Goal: Task Accomplishment & Management: Manage account settings

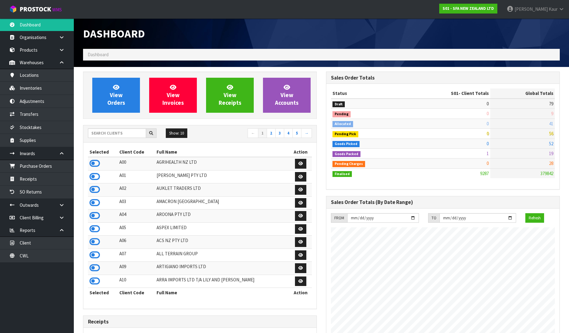
scroll to position [466, 243]
click at [35, 177] on link "Receipts" at bounding box center [37, 179] width 74 height 13
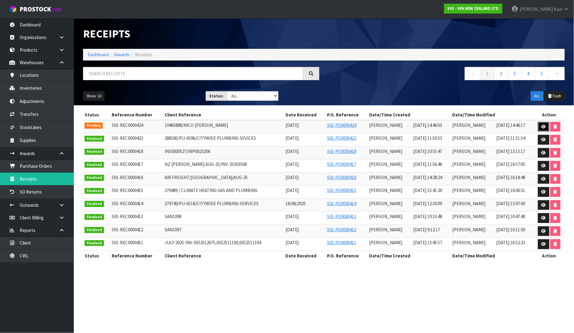
click at [545, 127] on icon at bounding box center [543, 127] width 5 height 4
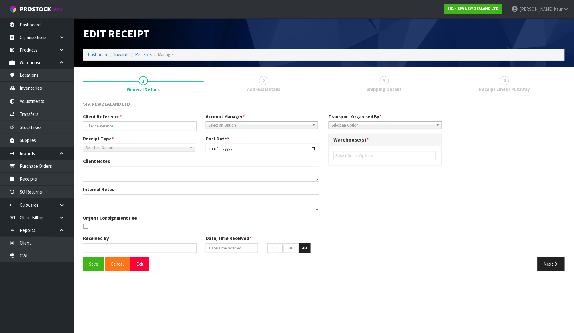
type input "10465888/MICO [PERSON_NAME]"
type input "[DATE]"
type input "[PERSON_NAME]"
type input "[DATE]"
type input "02"
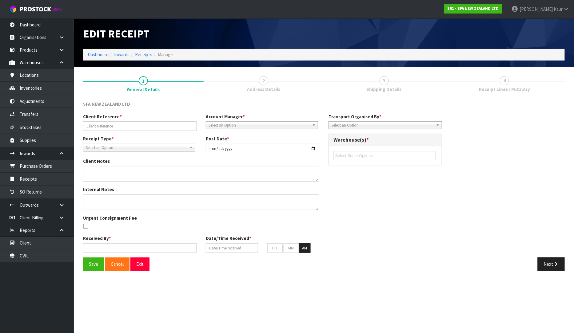
type input "46"
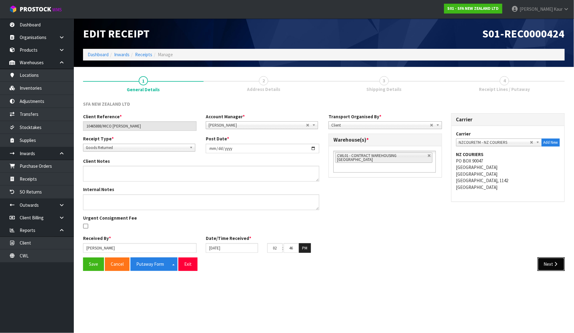
click at [541, 262] on button "Next" at bounding box center [550, 264] width 27 height 13
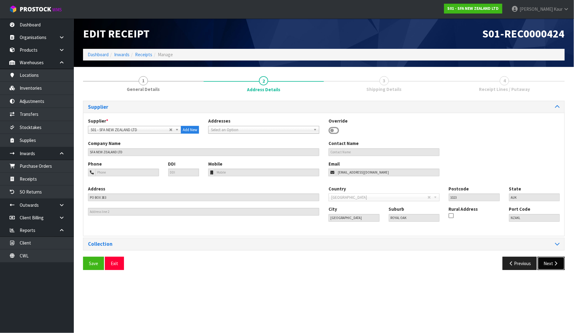
click at [551, 264] on button "Next" at bounding box center [550, 263] width 27 height 13
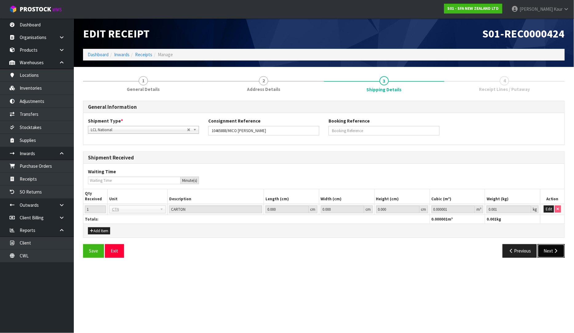
click at [551, 252] on button "Next" at bounding box center [550, 250] width 27 height 13
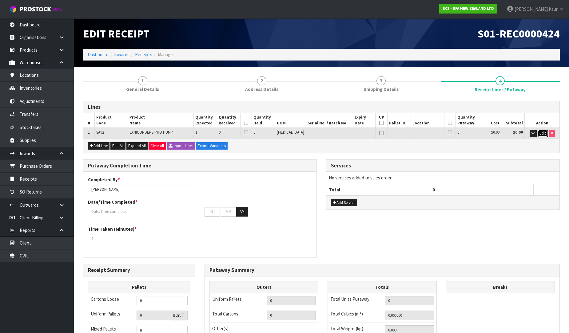
click at [543, 134] on span "Edit" at bounding box center [542, 133] width 6 height 5
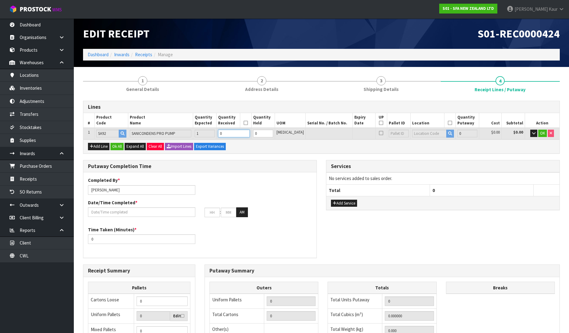
click at [238, 134] on input "0" at bounding box center [233, 134] width 31 height 8
type input "1"
type input "0.01044"
type input "2.5"
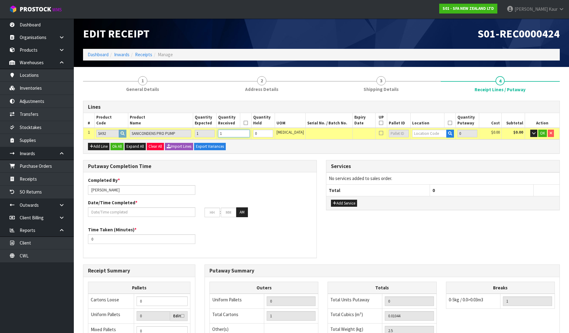
type input "1"
click at [420, 133] on input "text" at bounding box center [429, 134] width 34 height 8
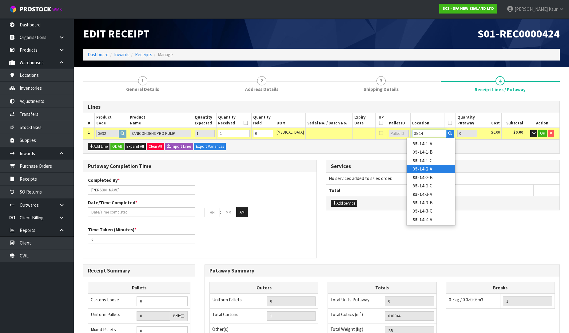
type input "35-14"
click at [426, 166] on link "35-14 -2-A" at bounding box center [430, 169] width 49 height 8
type input "1"
type input "35-14-2-A"
type input "1"
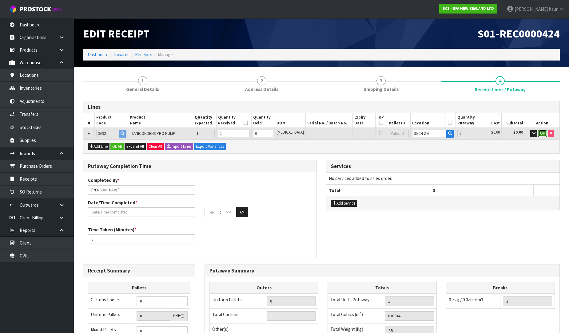
click at [544, 131] on span "OK" at bounding box center [542, 133] width 5 height 5
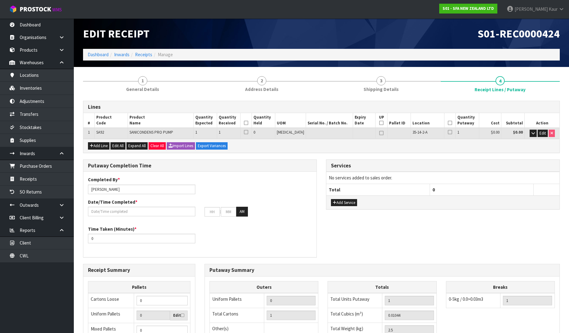
click at [248, 123] on icon at bounding box center [246, 123] width 4 height 0
click at [448, 123] on icon at bounding box center [450, 123] width 4 height 0
click at [113, 211] on input "text" at bounding box center [141, 212] width 107 height 10
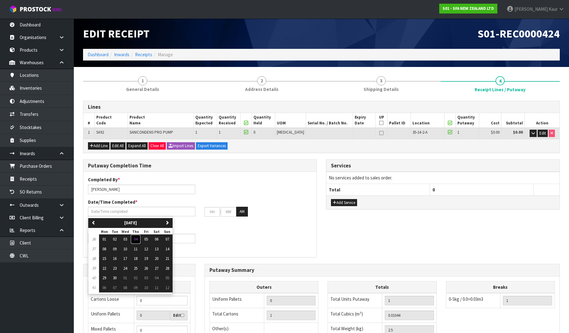
click at [137, 241] on span "04" at bounding box center [136, 239] width 4 height 5
type input "[DATE]"
type input "12"
type input "00"
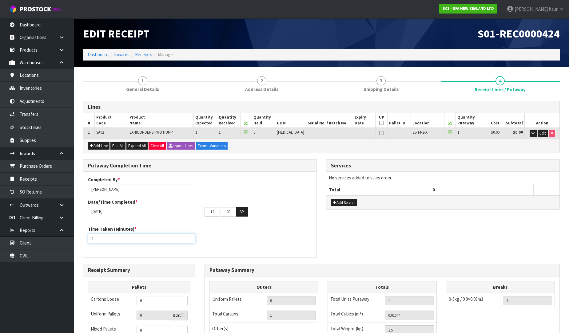
drag, startPoint x: 103, startPoint y: 240, endPoint x: 90, endPoint y: 245, distance: 14.0
click at [90, 245] on div "Time Taken (Minutes) * 0" at bounding box center [199, 237] width 233 height 22
type input "15"
drag, startPoint x: 215, startPoint y: 210, endPoint x: 202, endPoint y: 212, distance: 13.0
click at [202, 212] on div "12 : 00 : 00 AM" at bounding box center [258, 212] width 117 height 10
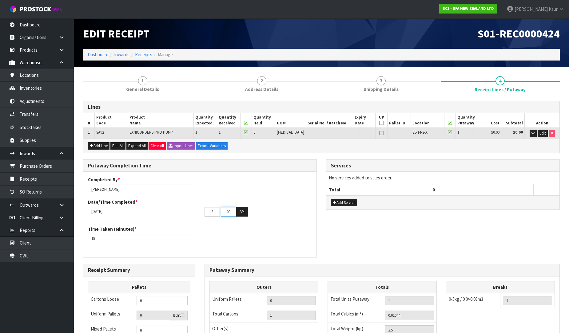
type input "03"
drag, startPoint x: 233, startPoint y: 212, endPoint x: 220, endPoint y: 212, distance: 12.6
click at [220, 212] on tr "03 : 00 : 00 AM" at bounding box center [225, 212] width 43 height 10
type input "47"
click at [243, 208] on button "AM" at bounding box center [242, 212] width 12 height 10
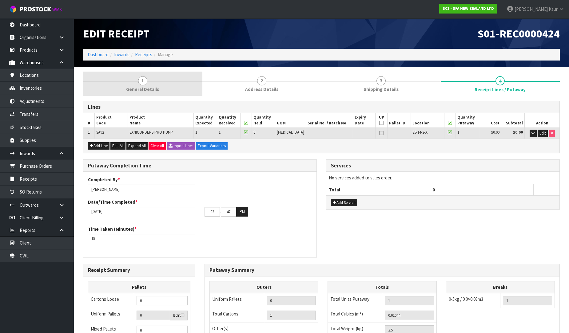
click at [145, 88] on span "General Details" at bounding box center [142, 89] width 33 height 6
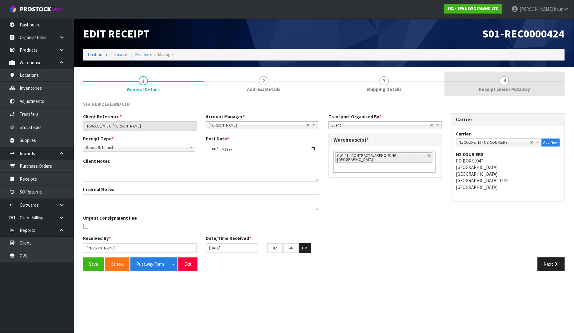
click at [502, 84] on span "4" at bounding box center [504, 80] width 9 height 9
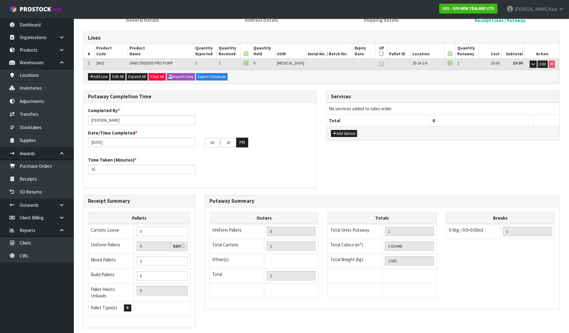
scroll to position [103, 0]
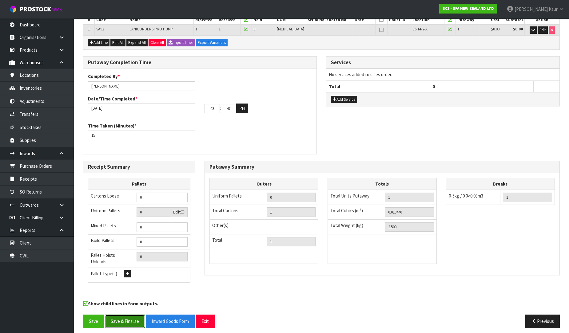
click at [121, 318] on button "Save & Finalise" at bounding box center [125, 321] width 40 height 13
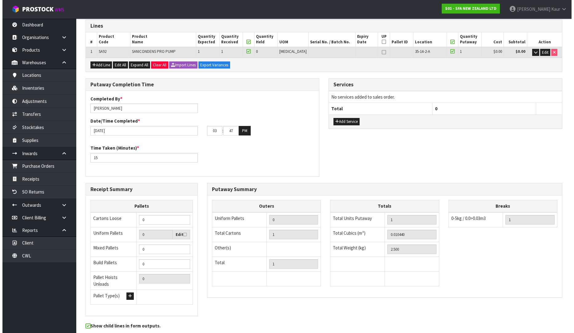
scroll to position [0, 0]
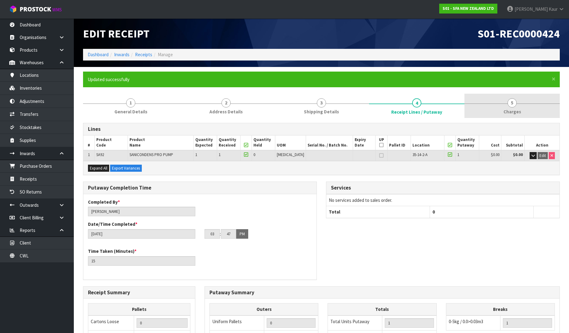
click at [514, 105] on span "5" at bounding box center [511, 102] width 9 height 9
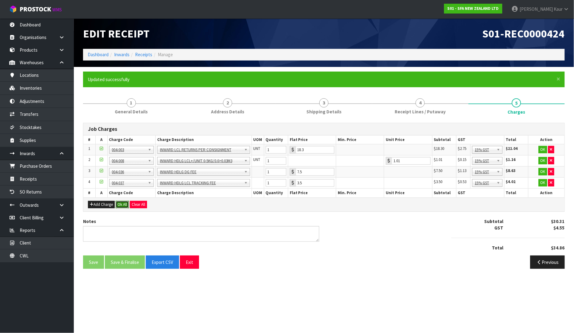
click at [124, 203] on button "Ok All" at bounding box center [122, 204] width 13 height 7
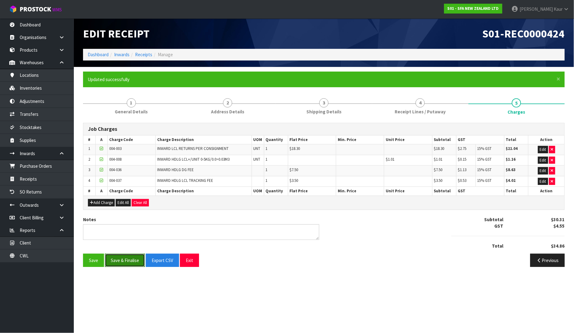
click at [114, 259] on button "Save & Finalise" at bounding box center [125, 260] width 40 height 13
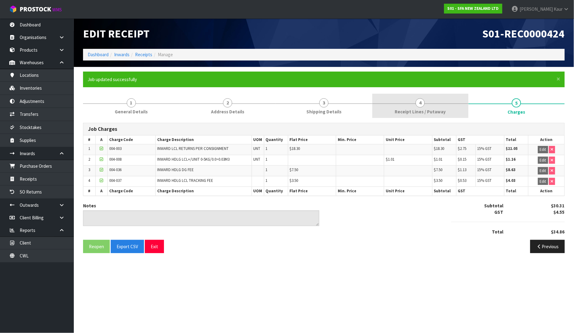
click at [391, 114] on link "4 Receipt Lines / Putaway" at bounding box center [420, 106] width 96 height 24
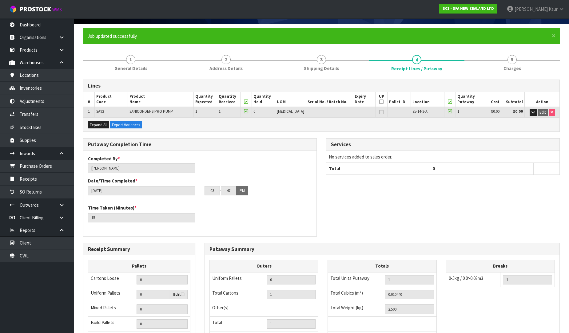
scroll to position [125, 0]
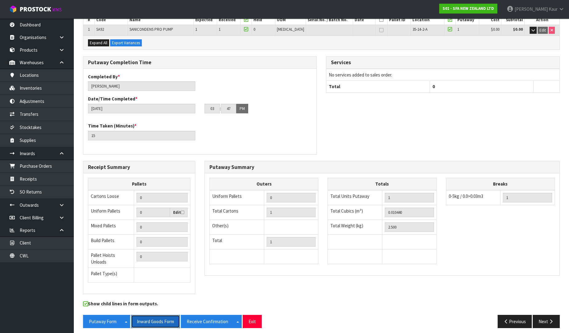
click at [153, 317] on button "Inward Goods Form" at bounding box center [155, 321] width 49 height 13
click at [39, 29] on link "Dashboard" at bounding box center [37, 24] width 74 height 13
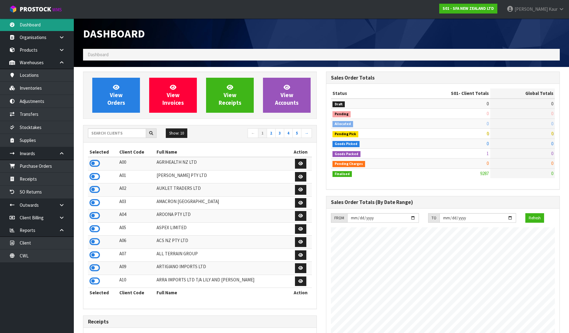
scroll to position [466, 243]
click at [124, 134] on input "text" at bounding box center [117, 134] width 58 height 10
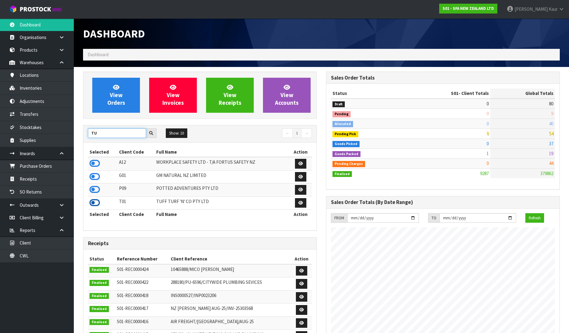
type input "TU"
click at [93, 204] on icon at bounding box center [94, 202] width 10 height 9
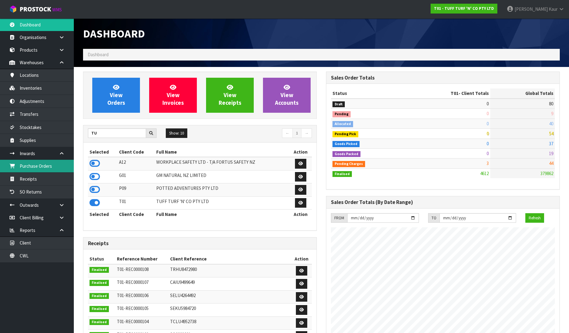
click at [65, 169] on link "Purchase Orders" at bounding box center [37, 166] width 74 height 13
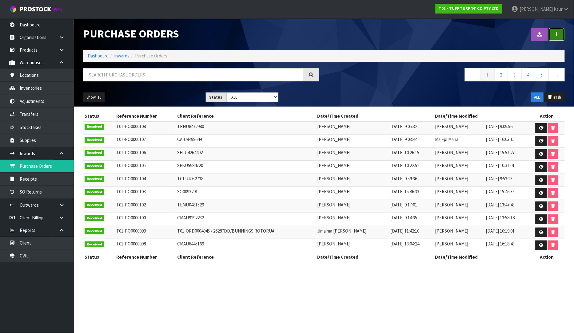
drag, startPoint x: 557, startPoint y: 32, endPoint x: 526, endPoint y: 46, distance: 34.5
click at [557, 32] on icon at bounding box center [556, 34] width 4 height 5
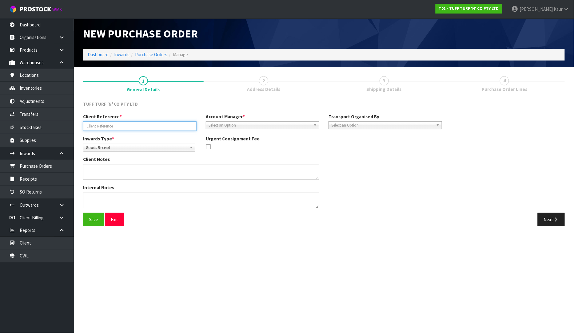
click at [105, 125] on input "text" at bounding box center [139, 126] width 113 height 10
paste input "IF0095936"
type input "IF0095936"
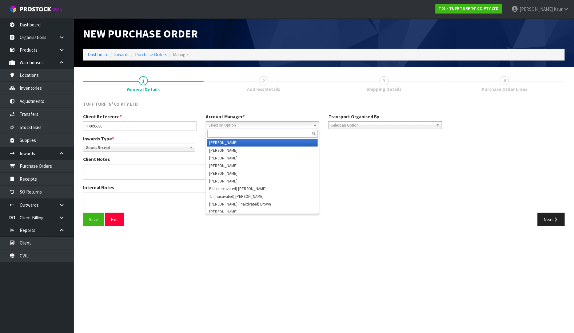
click at [265, 126] on span "Select an Option" at bounding box center [259, 125] width 102 height 7
type input "v"
click at [260, 142] on li "V [PERSON_NAME]" at bounding box center [262, 143] width 110 height 8
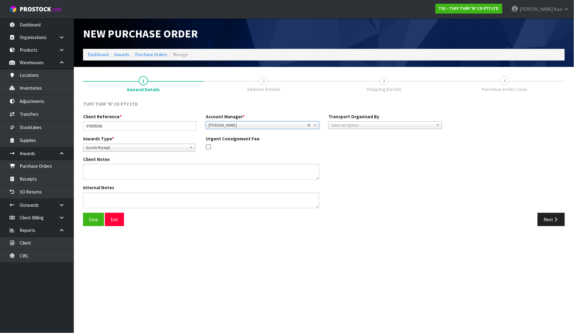
click at [367, 125] on span "Select an Option" at bounding box center [382, 125] width 102 height 7
click at [364, 156] on li "Client" at bounding box center [385, 158] width 110 height 8
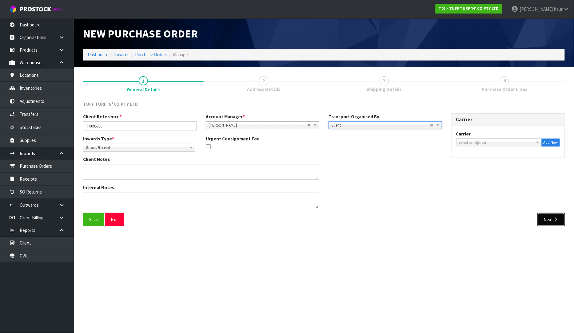
click at [549, 218] on button "Next" at bounding box center [550, 219] width 27 height 13
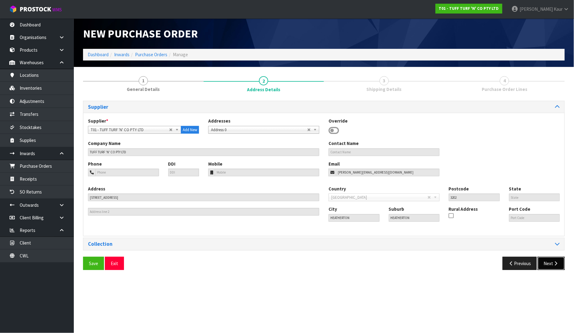
click at [551, 262] on button "Next" at bounding box center [550, 263] width 27 height 13
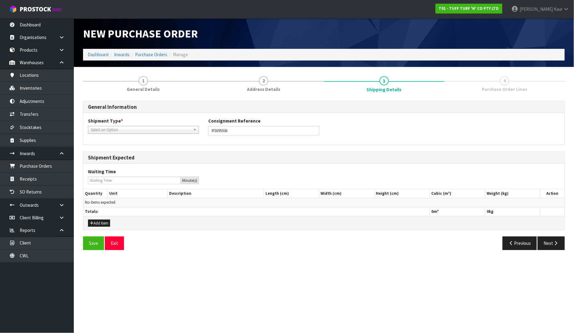
click at [140, 125] on div "Shipment Type * LCL National LCL International FCL-20ft FCL-40ft Select an Opti…" at bounding box center [143, 126] width 120 height 16
click at [136, 128] on span "Select an Option" at bounding box center [141, 129] width 100 height 7
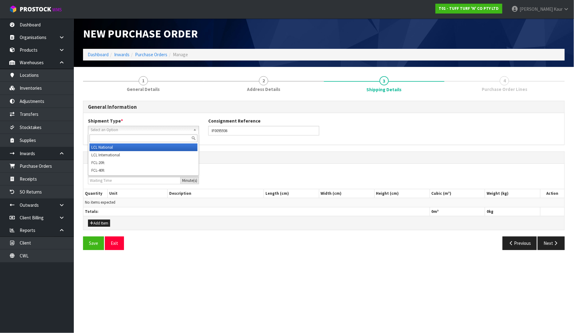
click at [128, 145] on li "LCL National" at bounding box center [143, 148] width 108 height 8
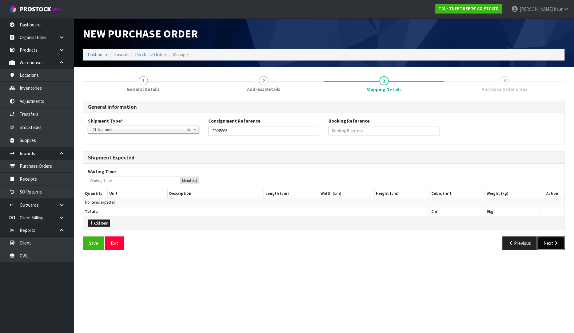
click at [552, 243] on button "Next" at bounding box center [550, 243] width 27 height 13
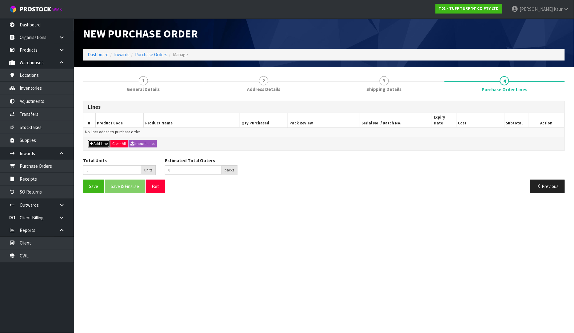
click at [94, 140] on button "Add Line" at bounding box center [99, 143] width 22 height 7
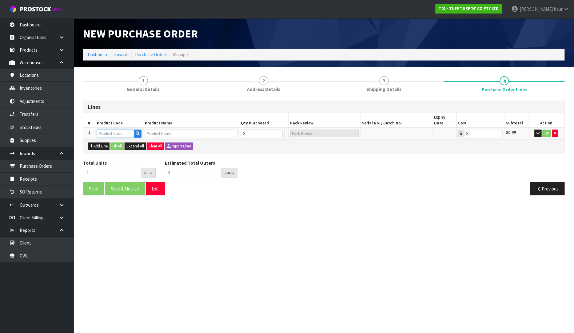
click at [104, 130] on input "text" at bounding box center [115, 134] width 37 height 8
paste input "3320886"
type input "3320886"
type input "GRASS ARTIFICIAL JOINING TAPE 150MMX10M"
type input "0.00"
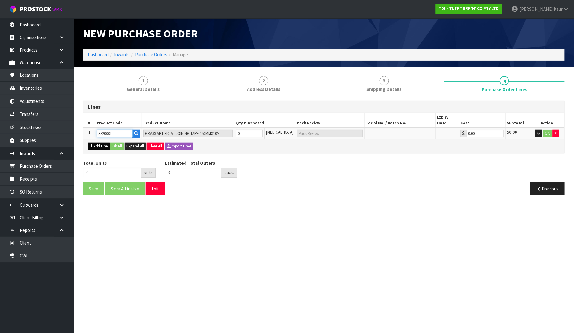
type input "3320886"
click at [98, 143] on button "Add Line" at bounding box center [99, 146] width 22 height 7
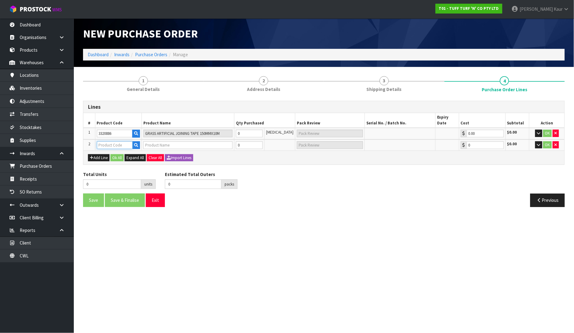
click at [112, 141] on input "text" at bounding box center [115, 145] width 36 height 8
paste input "0096470"
type input "0096470"
type input "DOUBLE SIDE TAPE600MIC*3CM*15M"
type input "0.00"
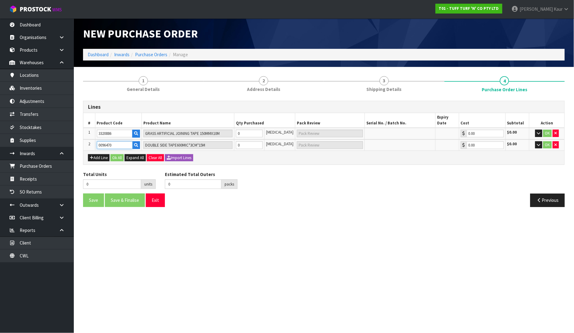
type input "0096470"
click at [253, 130] on input "0" at bounding box center [249, 134] width 27 height 8
type input "5"
type input "5 [MEDICAL_DATA]"
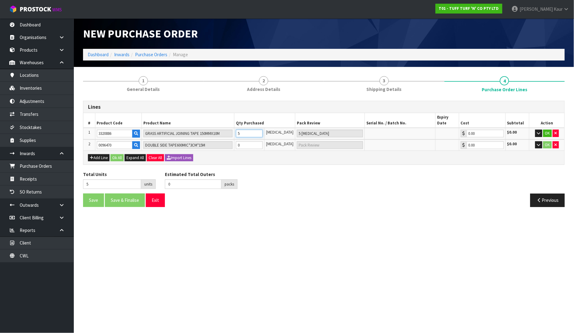
type input "51"
type input "6"
type input "51"
type input "6 CTN + 3 [MEDICAL_DATA]"
type input "512"
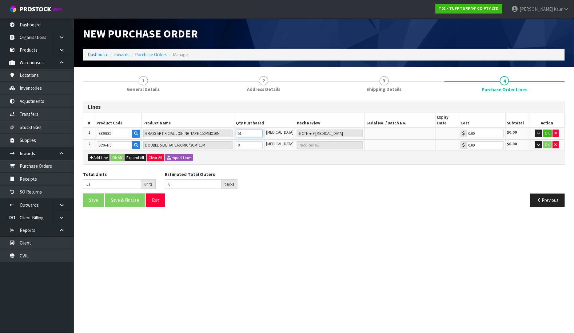
type input "0"
type input "512"
type input "1 PLT"
type input "512"
click at [252, 141] on input "0" at bounding box center [249, 145] width 27 height 8
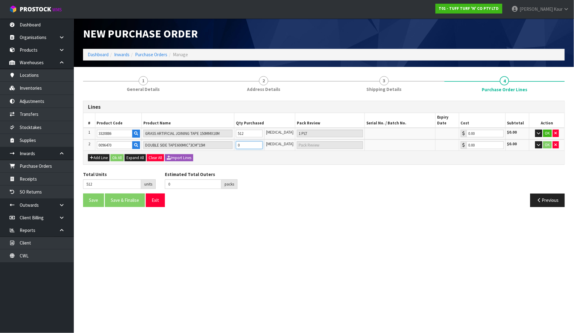
type input "513"
type input "1"
type input "1 [MEDICAL_DATA]"
type input "526"
type input "14"
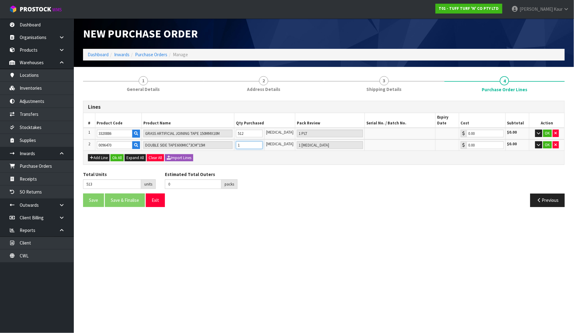
type input "1 SCT + 2 [MEDICAL_DATA]"
type input "656"
type input "4"
type input "144"
type input "4 CTN"
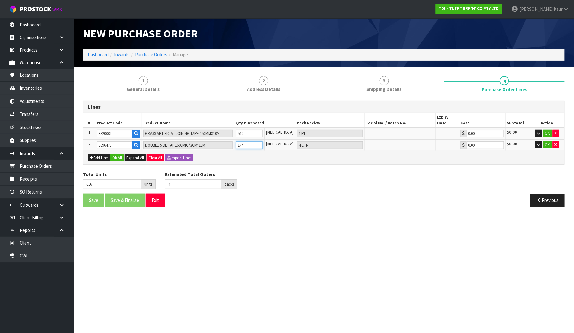
type input "1952"
type input "40"
type input "1440"
type input "40 CTN"
type input "1440"
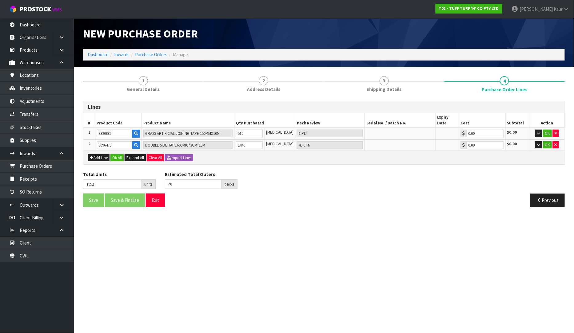
click at [254, 161] on div "Lines # Product Code Product Name Qty Purchased Pack Review Serial No. / Batch …" at bounding box center [323, 156] width 481 height 111
click at [263, 130] on input "512" at bounding box center [249, 134] width 27 height 8
type input "6560"
type input "5120"
type input "10 PLT"
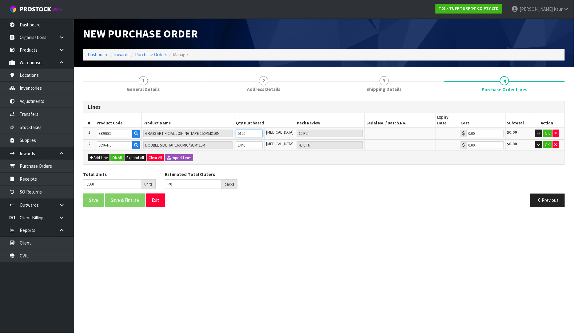
type input "1952"
type input "512"
type input "1 PLT"
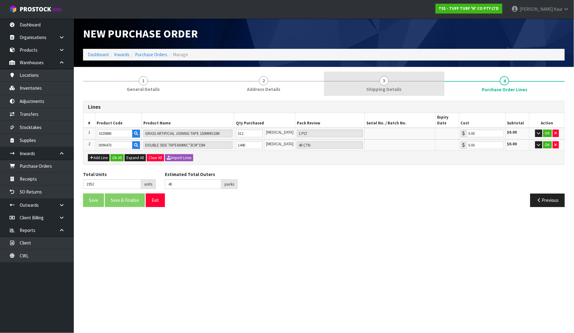
click at [395, 79] on link "3 Shipping Details" at bounding box center [384, 84] width 121 height 24
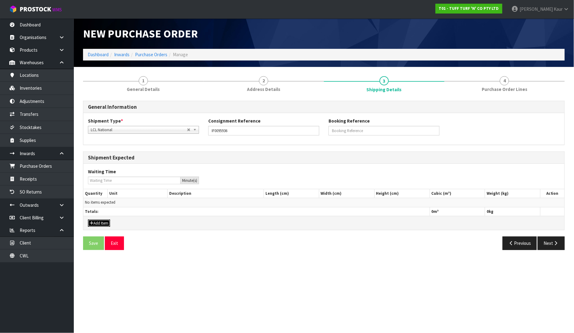
click at [103, 224] on button "Add Item" at bounding box center [99, 223] width 22 height 7
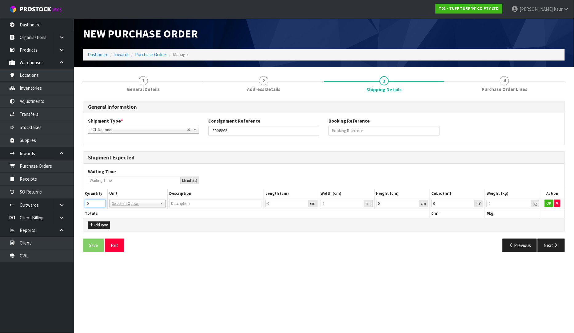
drag, startPoint x: 92, startPoint y: 204, endPoint x: 84, endPoint y: 201, distance: 8.1
click at [84, 201] on td "0" at bounding box center [95, 203] width 24 height 11
type input "3"
click at [132, 210] on input "text" at bounding box center [137, 212] width 53 height 8
type input "plt"
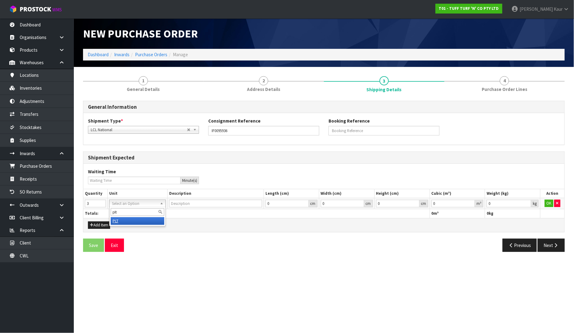
type input "PALLET"
drag, startPoint x: 490, startPoint y: 205, endPoint x: 467, endPoint y: 206, distance: 23.1
click at [467, 206] on tr "3 BAG BAR BSK BIN BTL BOX BDL CAB CGE CTN CSE COI CRA CRT CBE CYL DRM JAR MTR P…" at bounding box center [323, 203] width 481 height 11
type input "1260"
drag, startPoint x: 440, startPoint y: 205, endPoint x: 429, endPoint y: 206, distance: 10.8
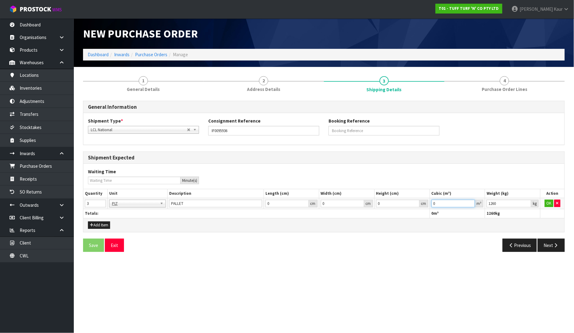
click at [429, 206] on tr "3 BAG BAR BSK BIN BTL BOX BDL CAB CGE CTN CSE COI CRA CRT CBE CYL DRM JAR MTR P…" at bounding box center [323, 203] width 481 height 11
type input "4.89"
click at [548, 201] on button "OK" at bounding box center [549, 203] width 9 height 7
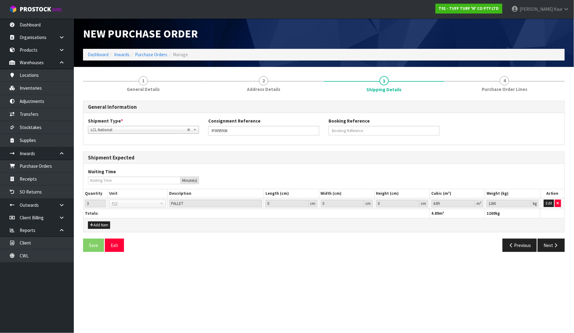
drag, startPoint x: 517, startPoint y: 93, endPoint x: 487, endPoint y: 99, distance: 30.1
click at [517, 93] on link "4 Purchase Order Lines" at bounding box center [504, 84] width 121 height 24
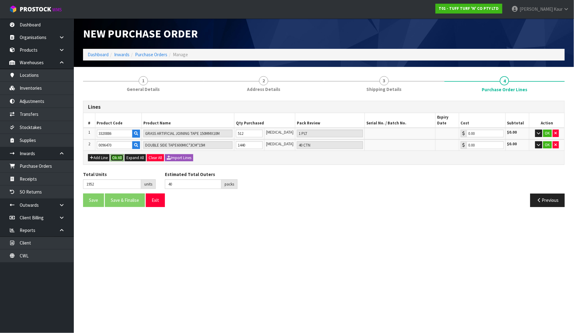
click at [117, 154] on button "Ok All" at bounding box center [116, 157] width 13 height 7
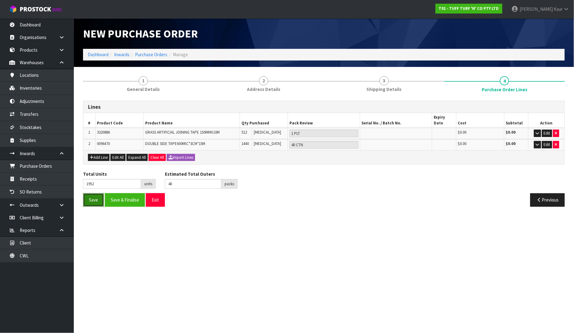
click at [91, 200] on button "Save" at bounding box center [93, 199] width 21 height 13
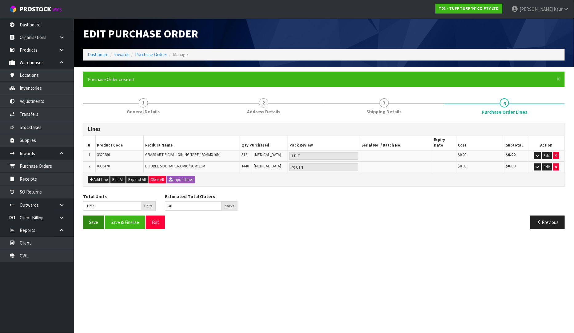
type input "0"
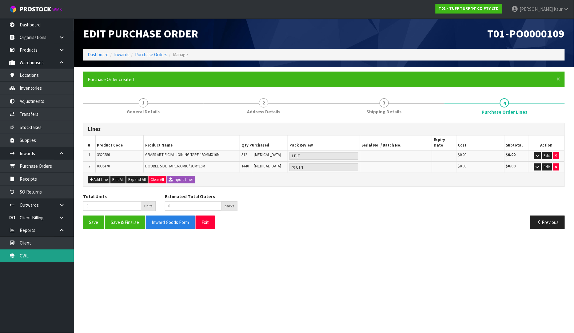
click at [50, 252] on link "CWL" at bounding box center [37, 256] width 74 height 13
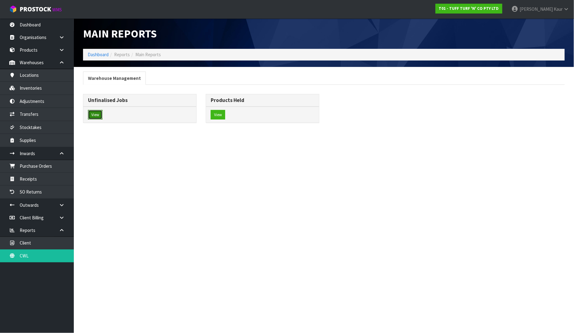
click at [100, 116] on button "View" at bounding box center [95, 115] width 14 height 10
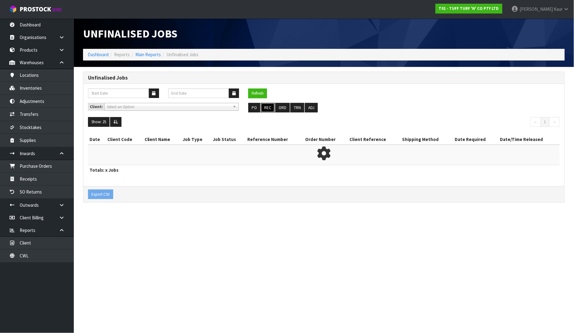
click at [265, 112] on button "REC" at bounding box center [268, 108] width 14 height 10
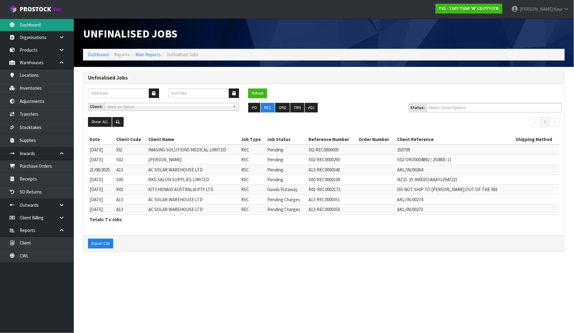
click at [36, 28] on link "Dashboard" at bounding box center [37, 24] width 74 height 13
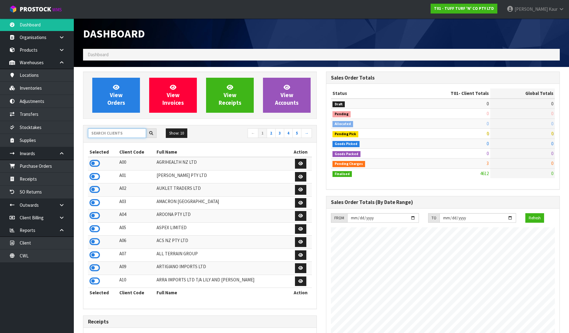
scroll to position [466, 243]
click at [98, 134] on input "text" at bounding box center [117, 134] width 58 height 10
type input "AC"
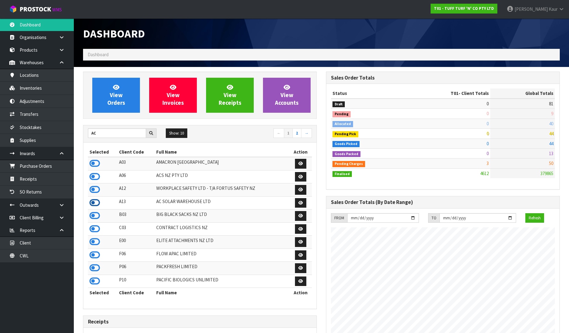
click at [97, 204] on icon at bounding box center [94, 202] width 10 height 9
click at [62, 181] on link "Receipts" at bounding box center [37, 179] width 74 height 13
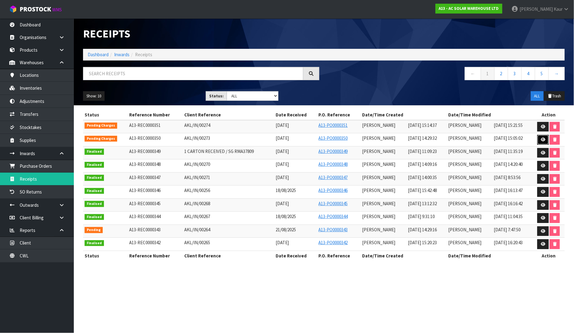
click at [545, 140] on link at bounding box center [542, 140] width 11 height 10
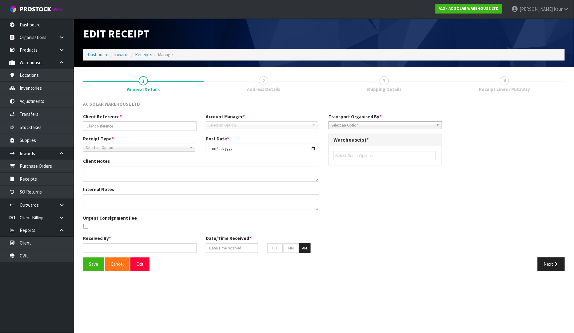
type input "AKL/IN/00273"
type input "[DATE]"
type textarea "ALL CAME IN ONE CARTON"
type input "[PERSON_NAME]"
type input "[DATE]"
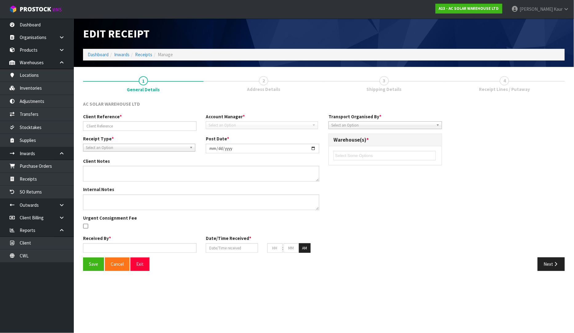
type input "02"
type input "29"
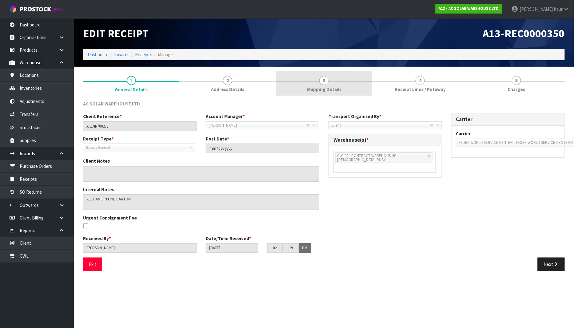
click at [319, 79] on link "3 Shipping Details" at bounding box center [323, 83] width 96 height 24
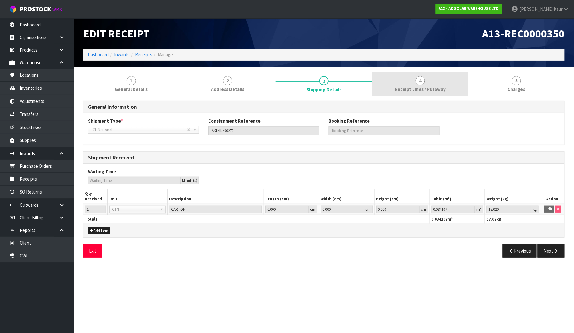
click at [432, 84] on link "4 Receipt Lines / Putaway" at bounding box center [420, 84] width 96 height 24
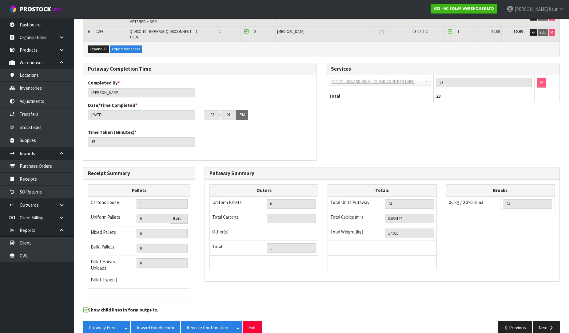
scroll to position [183, 0]
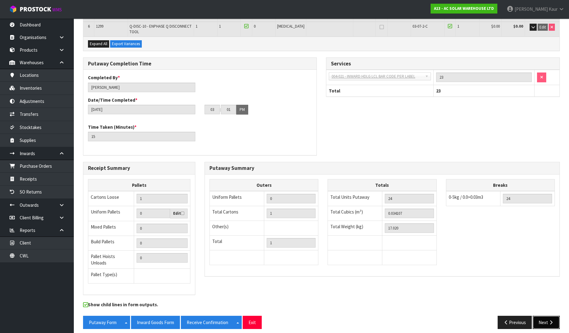
click at [543, 321] on button "Next" at bounding box center [546, 322] width 27 height 13
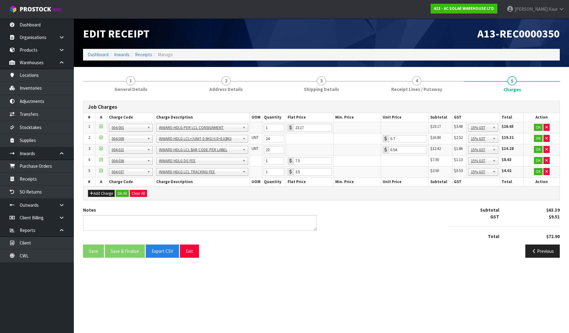
scroll to position [0, 0]
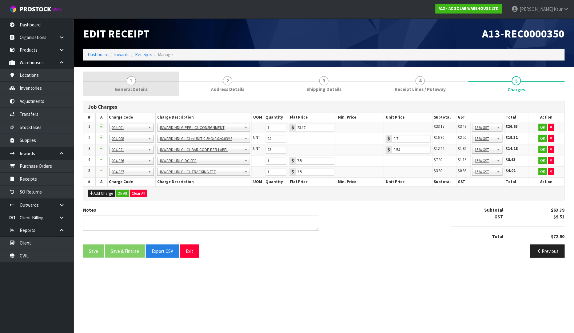
click at [125, 81] on link "1 General Details" at bounding box center [131, 84] width 96 height 24
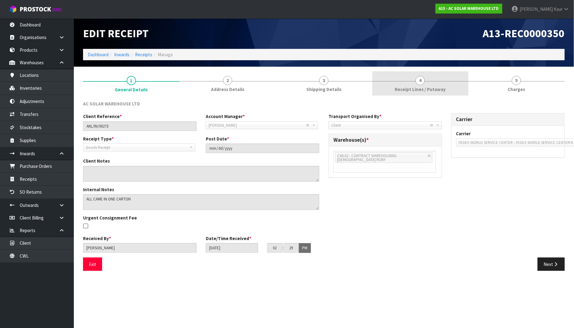
click at [422, 81] on span "4" at bounding box center [419, 80] width 9 height 9
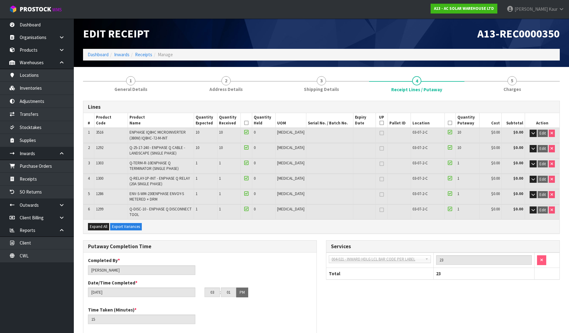
scroll to position [183, 0]
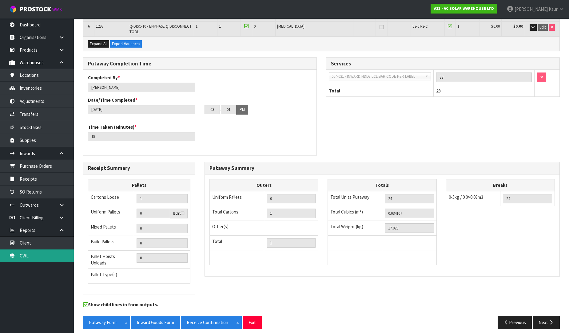
click at [31, 251] on link "CWL" at bounding box center [37, 256] width 74 height 13
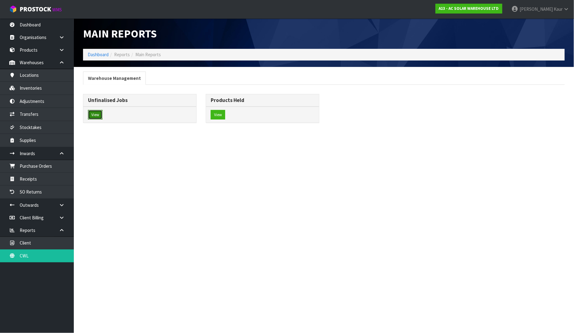
click at [90, 115] on button "View" at bounding box center [95, 115] width 14 height 10
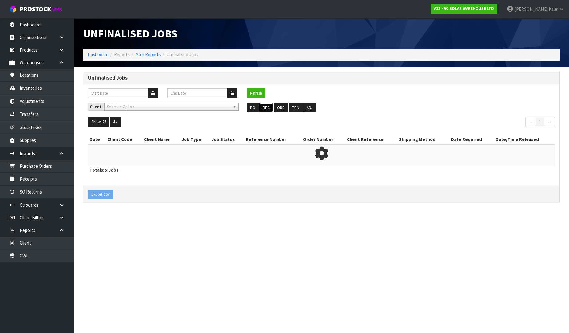
click at [263, 107] on button "REC" at bounding box center [266, 108] width 14 height 10
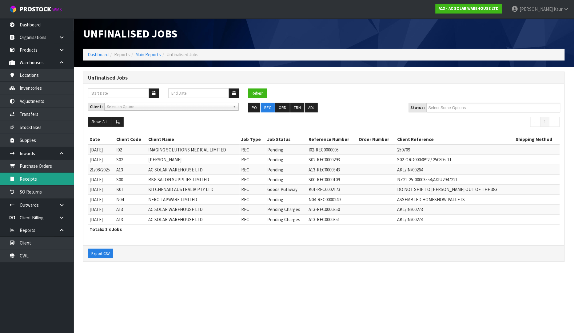
click at [38, 179] on link "Receipts" at bounding box center [37, 179] width 74 height 13
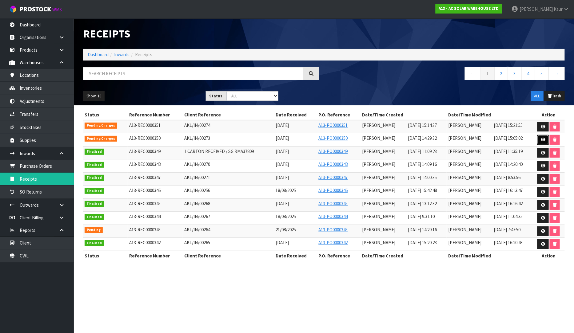
click at [545, 138] on icon at bounding box center [543, 140] width 5 height 4
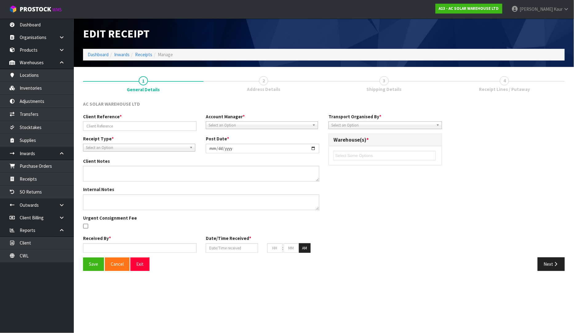
type input "AKL/IN/00273"
type input "[DATE]"
type textarea "ALL CAME IN ONE CARTON"
type input "[PERSON_NAME]"
type input "[DATE]"
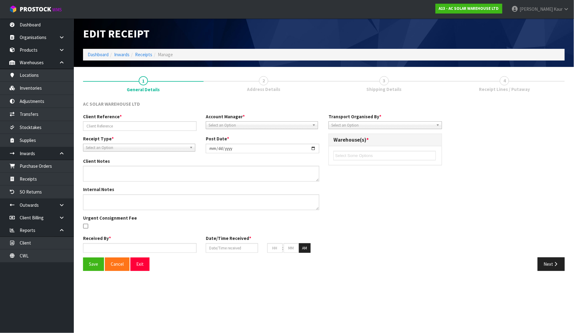
type input "02"
type input "29"
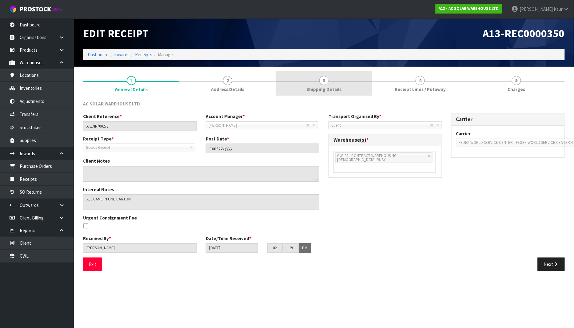
click at [329, 89] on span "Shipping Details" at bounding box center [323, 89] width 35 height 6
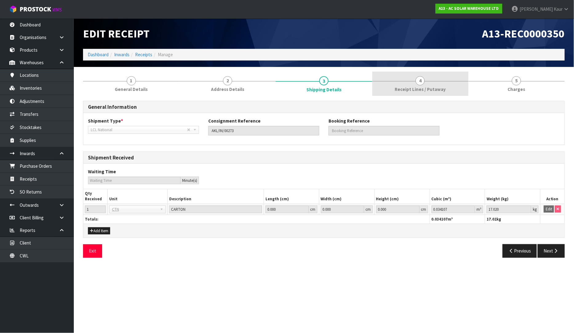
click at [441, 82] on link "4 Receipt Lines / Putaway" at bounding box center [420, 84] width 96 height 24
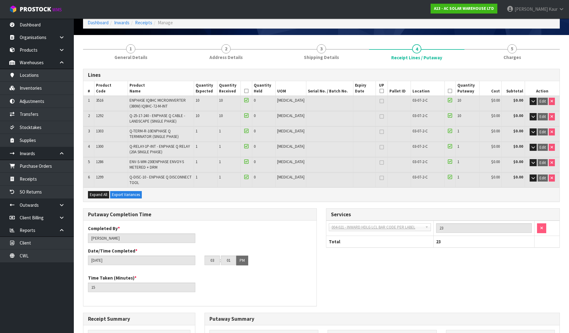
scroll to position [183, 0]
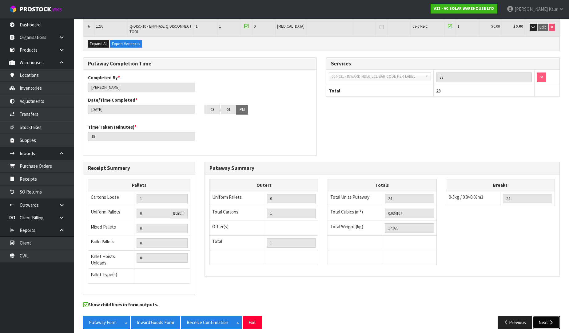
click at [549, 321] on button "Next" at bounding box center [546, 322] width 27 height 13
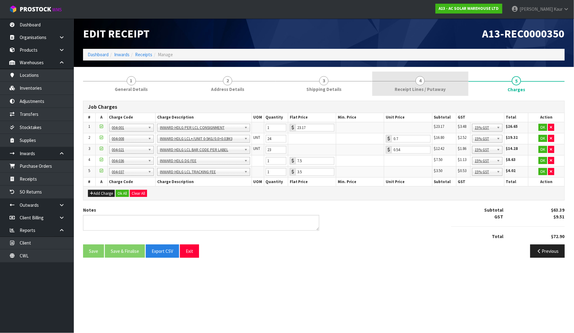
click at [414, 82] on link "4 Receipt Lines / Putaway" at bounding box center [420, 84] width 96 height 24
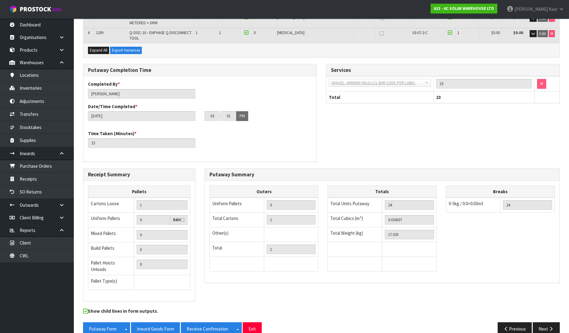
scroll to position [183, 0]
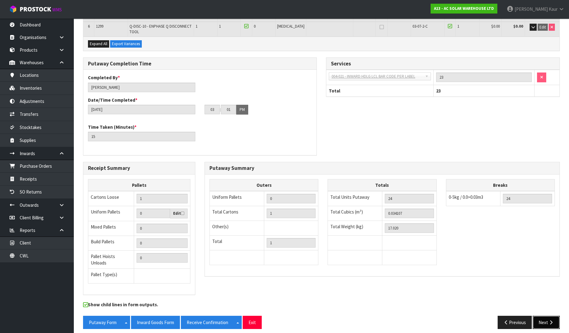
click at [544, 320] on button "Next" at bounding box center [546, 322] width 27 height 13
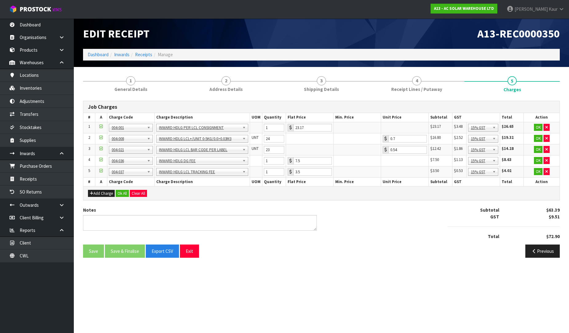
scroll to position [0, 0]
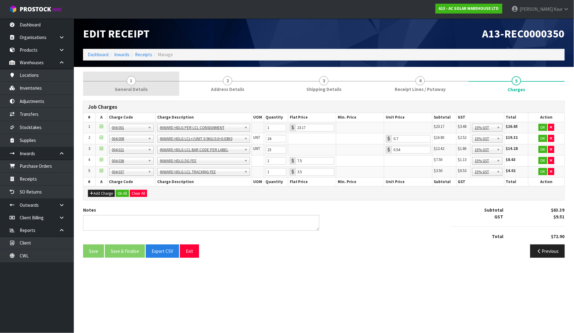
click at [124, 79] on link "1 General Details" at bounding box center [131, 84] width 96 height 24
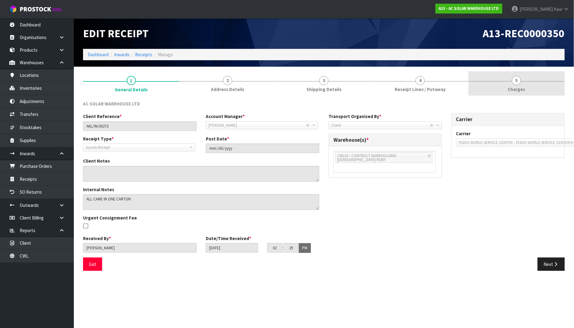
click at [513, 81] on span "5" at bounding box center [516, 80] width 9 height 9
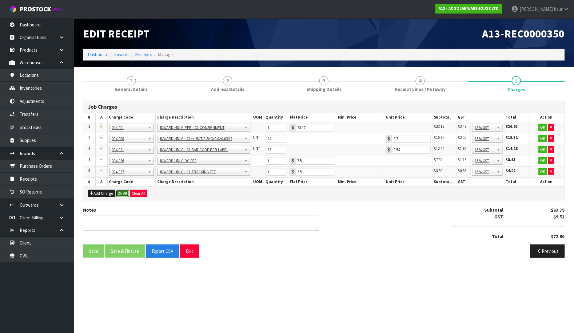
click at [123, 193] on button "Ok All" at bounding box center [122, 193] width 13 height 7
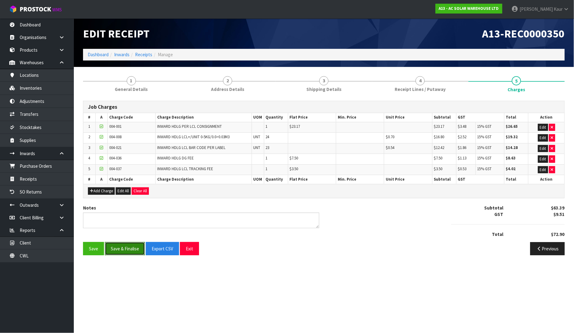
click at [117, 251] on button "Save & Finalise" at bounding box center [125, 248] width 40 height 13
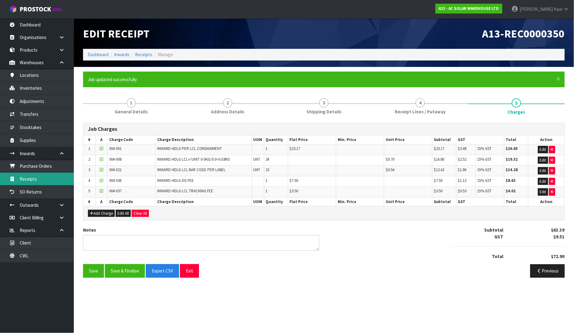
click at [48, 184] on link "Receipts" at bounding box center [37, 179] width 74 height 13
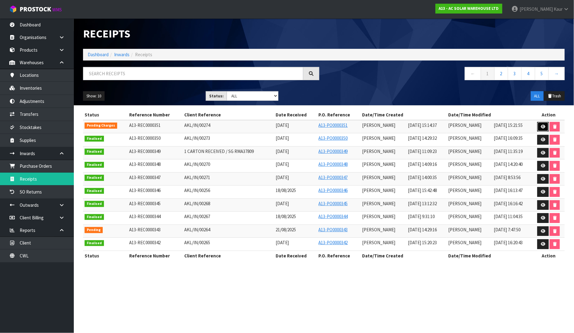
click at [541, 125] on icon at bounding box center [543, 127] width 5 height 4
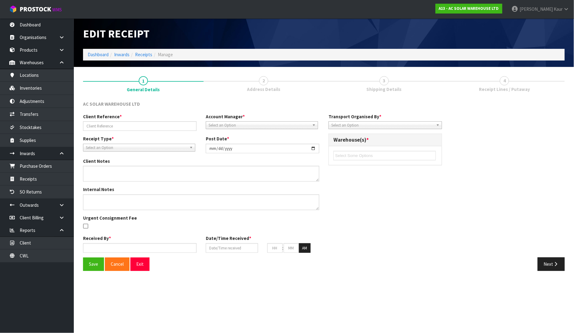
type input "AKL/IN/00274"
type input "[DATE]"
type input "[PERSON_NAME]"
type input "[DATE]"
type input "03"
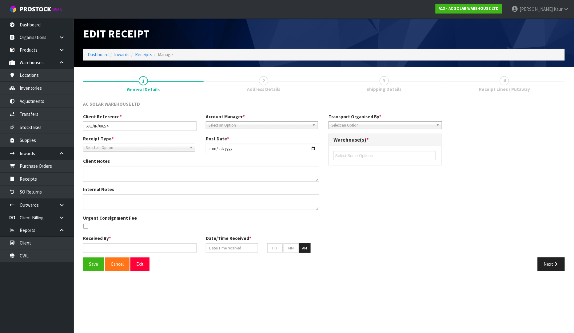
type input "14"
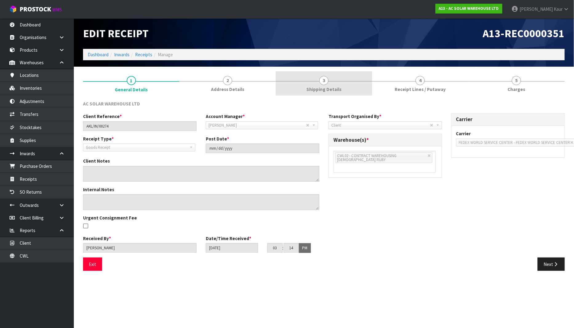
click at [331, 90] on span "Shipping Details" at bounding box center [323, 89] width 35 height 6
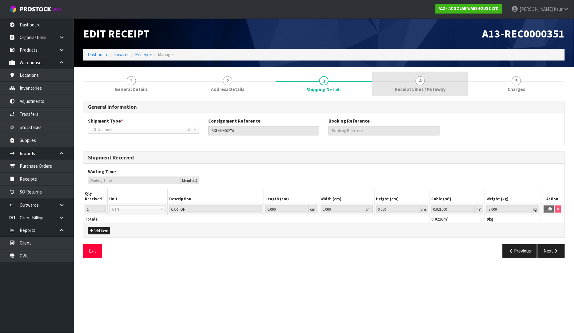
click at [434, 82] on link "4 Receipt Lines / Putaway" at bounding box center [420, 84] width 96 height 24
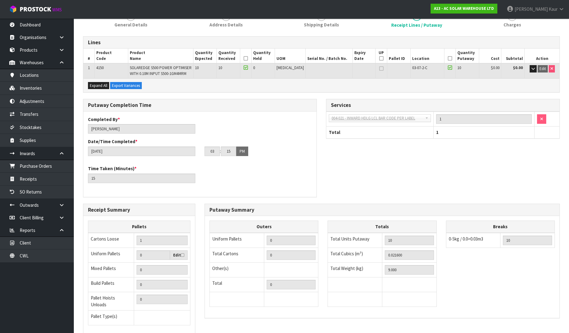
scroll to position [108, 0]
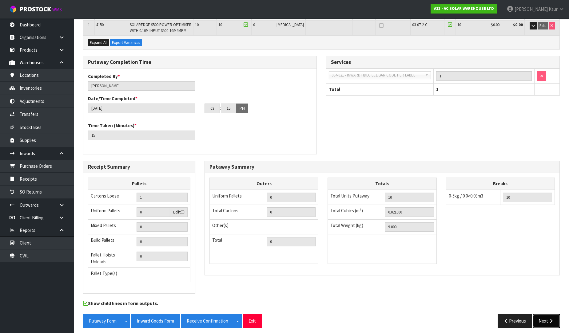
click at [551, 323] on button "Next" at bounding box center [546, 321] width 27 height 13
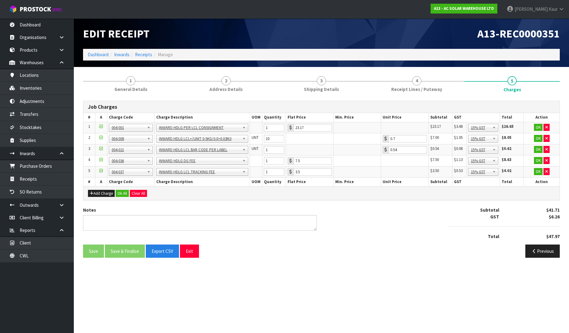
scroll to position [0, 0]
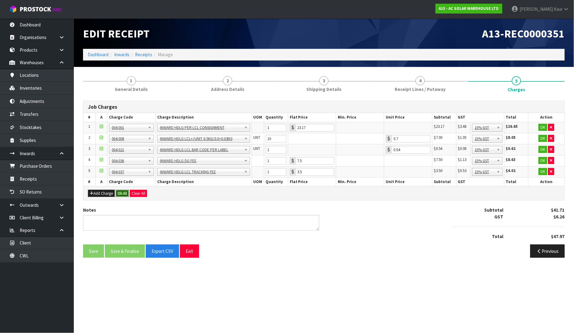
click at [122, 195] on button "Ok All" at bounding box center [122, 193] width 13 height 7
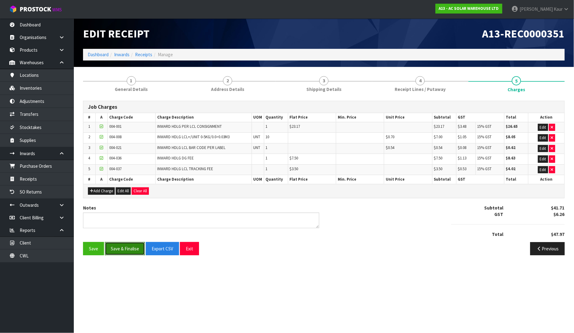
click at [125, 247] on button "Save & Finalise" at bounding box center [125, 248] width 40 height 13
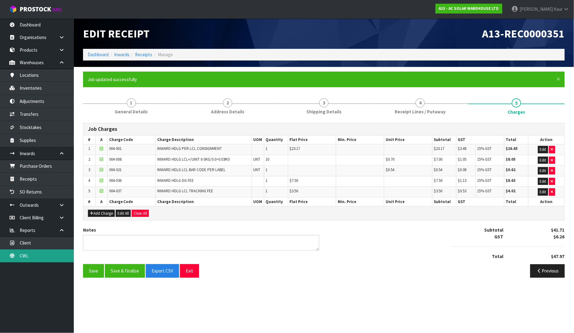
click at [33, 259] on link "CWL" at bounding box center [37, 256] width 74 height 13
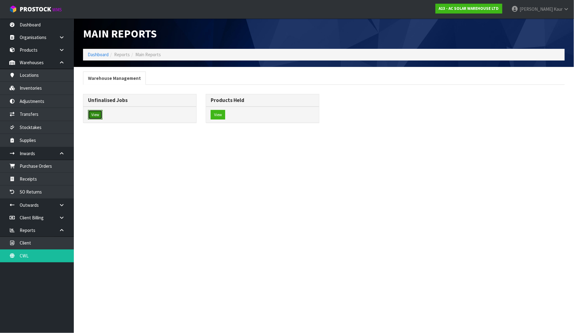
click at [99, 113] on button "View" at bounding box center [95, 115] width 14 height 10
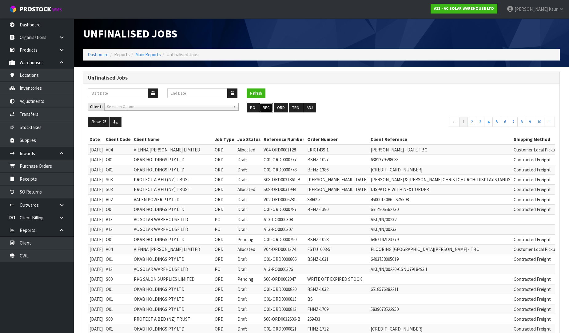
click at [260, 108] on button "REC" at bounding box center [266, 108] width 14 height 10
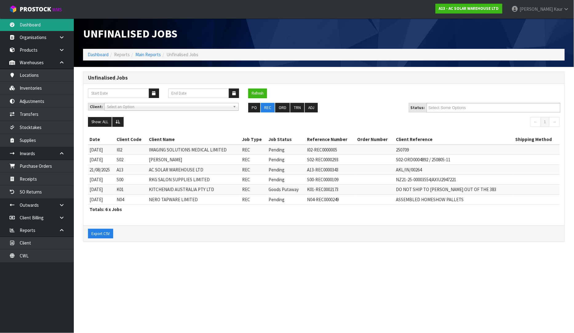
drag, startPoint x: 23, startPoint y: 22, endPoint x: 95, endPoint y: 45, distance: 75.2
click at [24, 22] on link "Dashboard" at bounding box center [37, 24] width 74 height 13
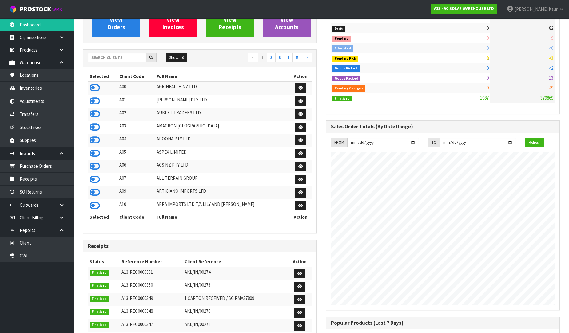
scroll to position [102, 0]
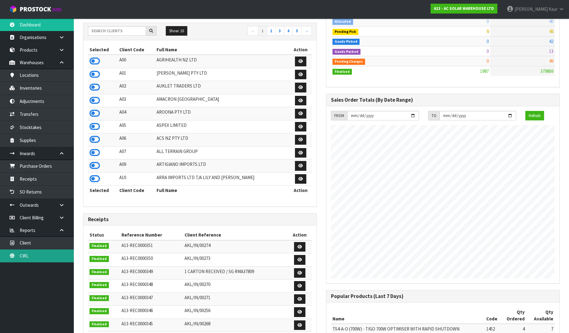
click at [27, 259] on link "CWL" at bounding box center [37, 256] width 74 height 13
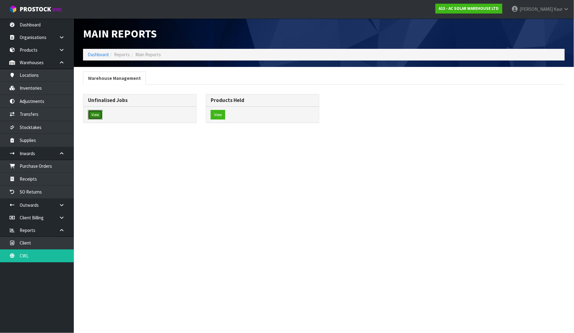
click at [96, 114] on button "View" at bounding box center [95, 115] width 14 height 10
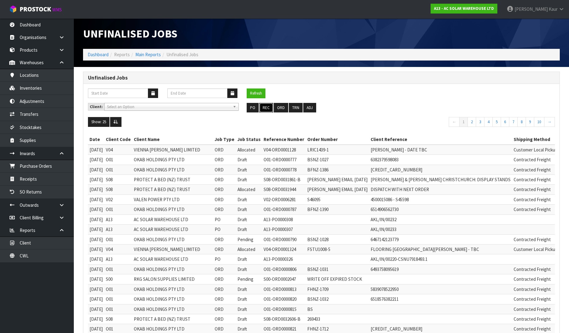
click at [266, 106] on button "REC" at bounding box center [266, 108] width 14 height 10
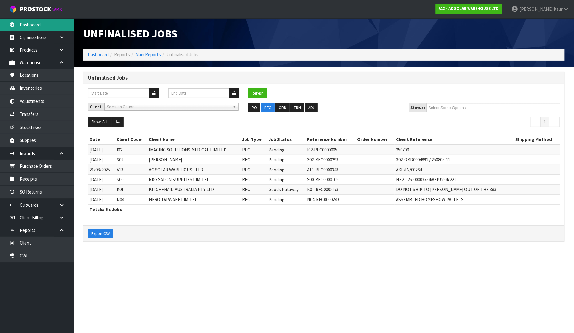
click at [46, 24] on link "Dashboard" at bounding box center [37, 24] width 74 height 13
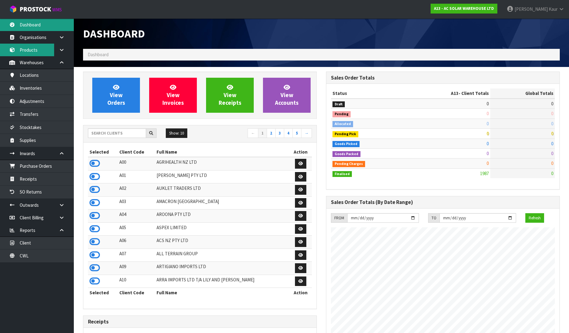
scroll to position [499, 243]
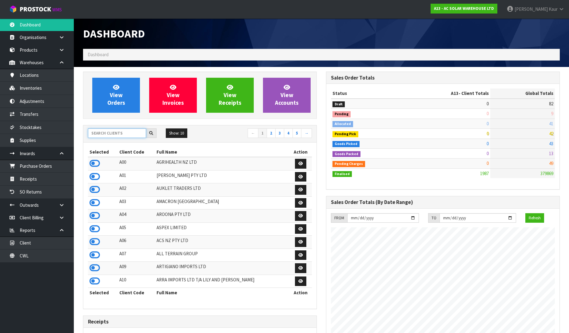
click at [101, 132] on input "text" at bounding box center [117, 134] width 58 height 10
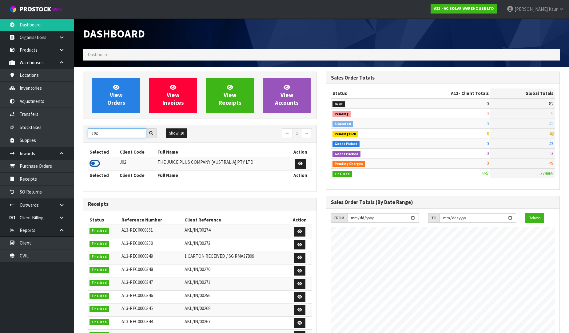
type input "J02"
click at [95, 163] on icon at bounding box center [94, 163] width 10 height 9
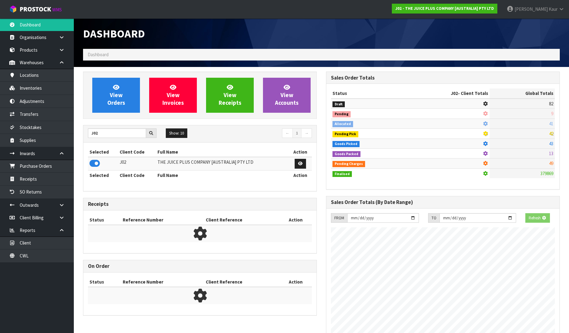
scroll to position [383, 243]
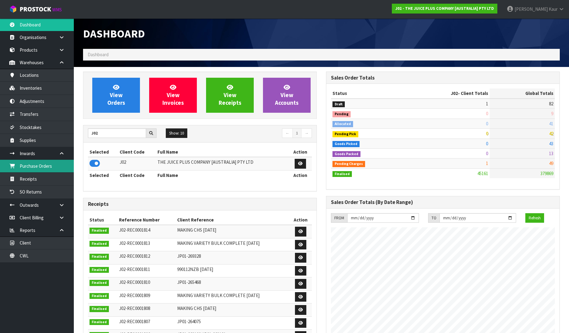
click at [54, 167] on link "Purchase Orders" at bounding box center [37, 166] width 74 height 13
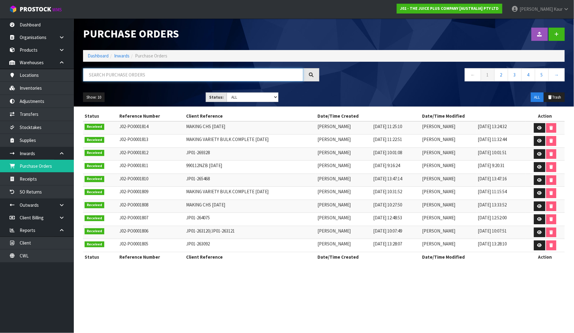
click at [122, 73] on input "text" at bounding box center [193, 74] width 220 height 13
paste input "JP01-249118"
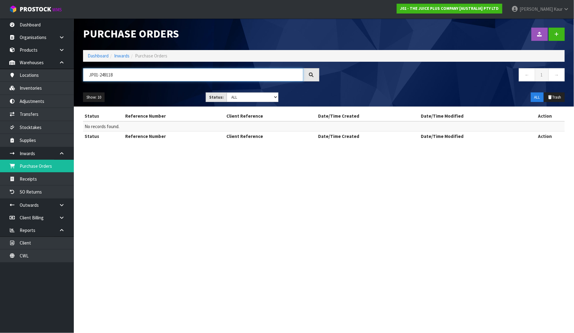
type input "JP01-249118"
click at [220, 303] on section "Purchase Orders Import Purchase Orders Drop file here to import csv template Da…" at bounding box center [287, 166] width 574 height 333
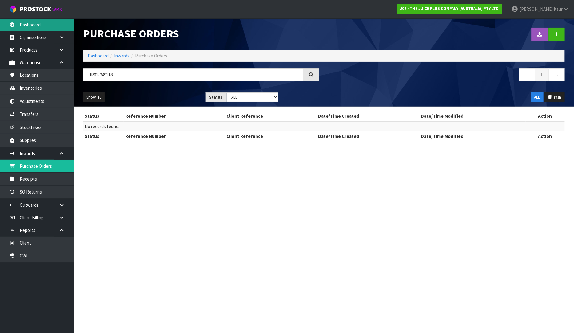
click at [36, 27] on link "Dashboard" at bounding box center [37, 24] width 74 height 13
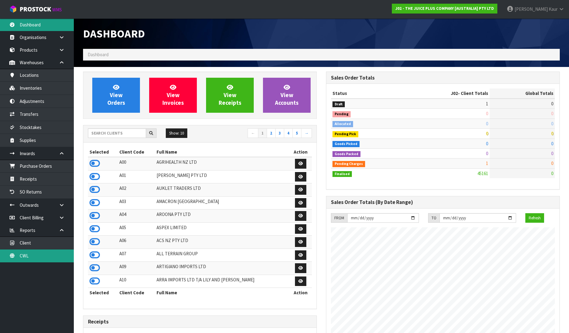
scroll to position [466, 243]
click at [28, 259] on link "CWL" at bounding box center [37, 256] width 74 height 13
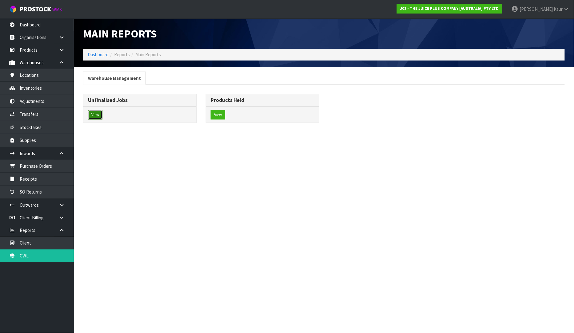
click at [100, 112] on button "View" at bounding box center [95, 115] width 14 height 10
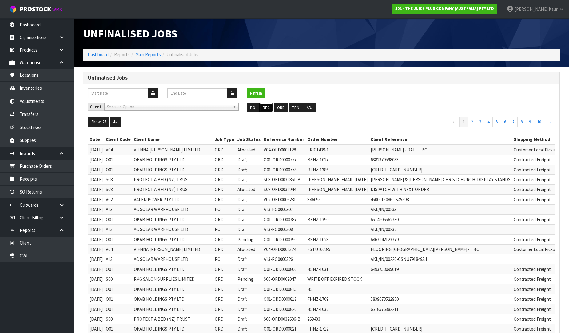
click at [271, 107] on button "REC" at bounding box center [266, 108] width 14 height 10
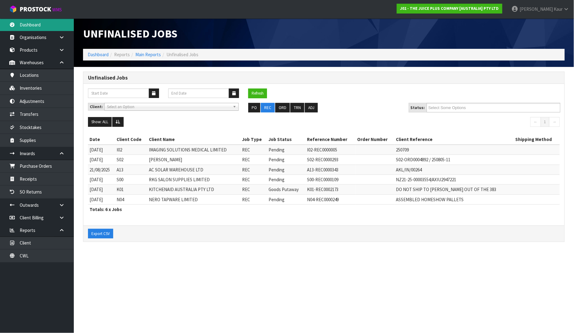
click at [47, 21] on link "Dashboard" at bounding box center [37, 24] width 74 height 13
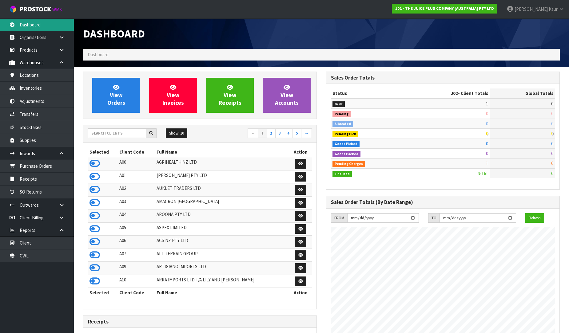
scroll to position [466, 243]
click at [46, 29] on link "Dashboard" at bounding box center [37, 24] width 74 height 13
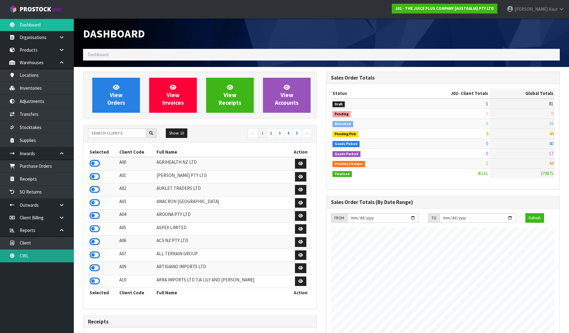
click at [29, 251] on link "CWL" at bounding box center [37, 256] width 74 height 13
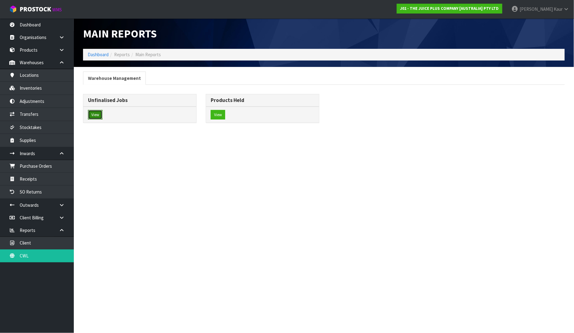
click at [96, 115] on button "View" at bounding box center [95, 115] width 14 height 10
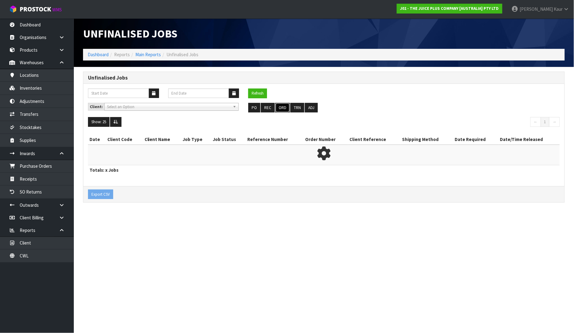
click at [275, 106] on button "ORD" at bounding box center [282, 108] width 14 height 10
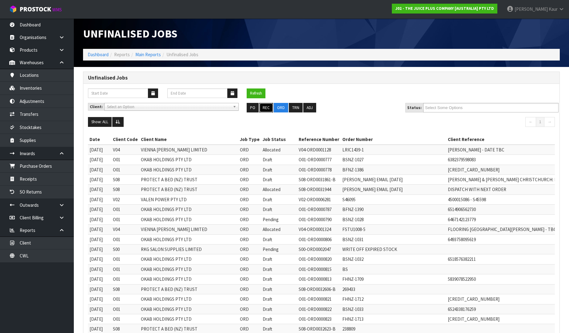
click at [268, 108] on button "REC" at bounding box center [266, 108] width 14 height 10
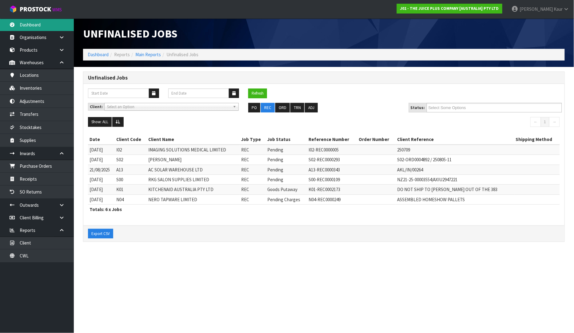
click at [16, 22] on link "Dashboard" at bounding box center [37, 24] width 74 height 13
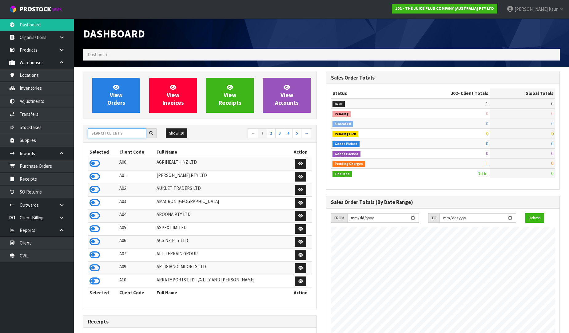
scroll to position [466, 243]
click at [122, 129] on input "text" at bounding box center [117, 134] width 58 height 10
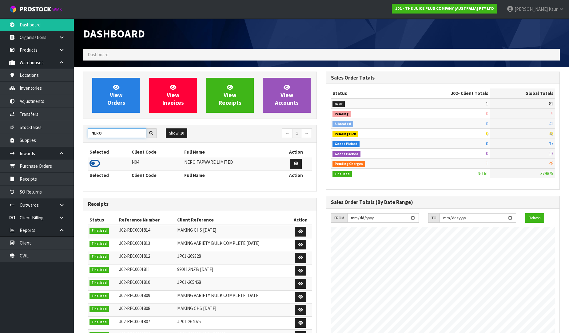
type input "NERO"
click at [93, 164] on icon at bounding box center [94, 163] width 10 height 9
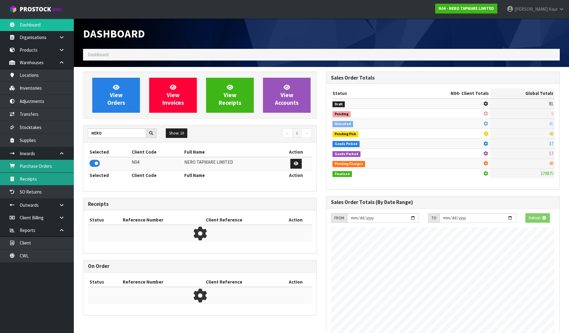
scroll to position [479, 243]
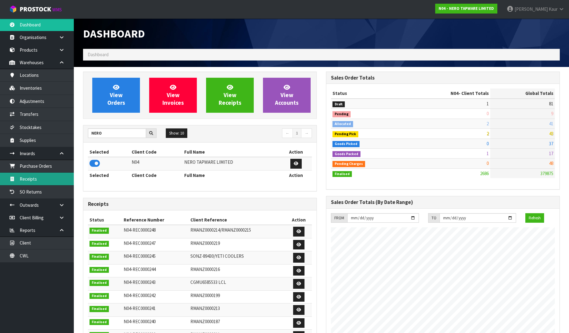
click at [33, 180] on link "Receipts" at bounding box center [37, 179] width 74 height 13
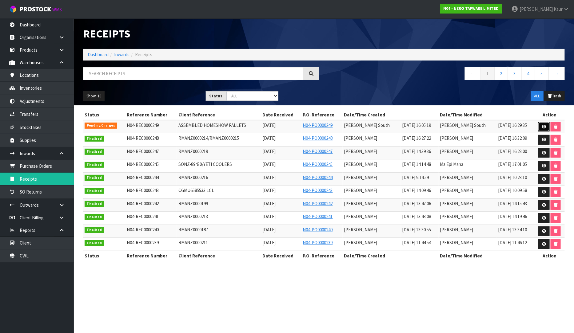
click at [541, 126] on icon at bounding box center [543, 127] width 5 height 4
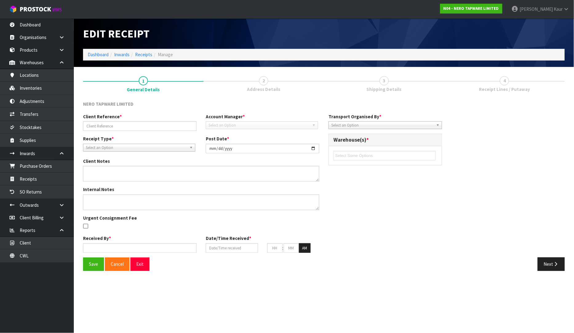
type input "ASSEMBLED HOMESHOW PALLETS"
type input "[DATE]"
type input "[PERSON_NAME] South"
type input "[DATE]"
type input "04"
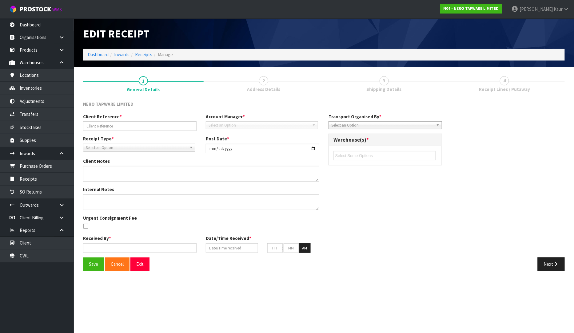
type input "50"
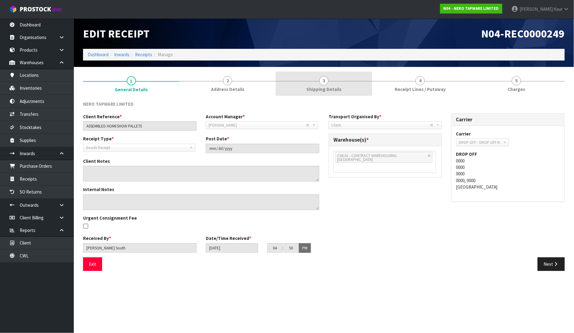
click at [348, 86] on link "3 Shipping Details" at bounding box center [323, 84] width 96 height 24
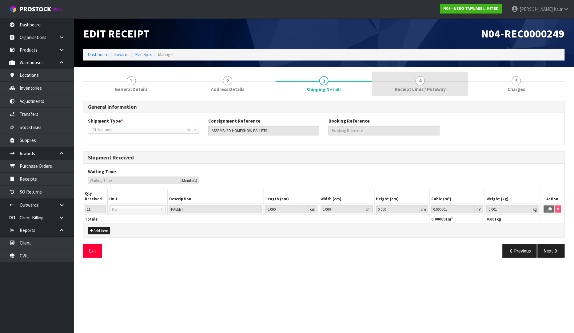
click at [436, 80] on link "4 Receipt Lines / Putaway" at bounding box center [420, 84] width 96 height 24
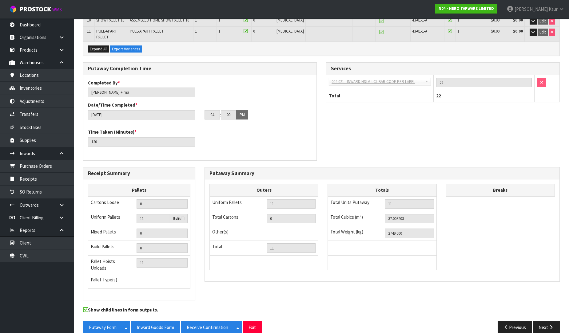
scroll to position [218, 0]
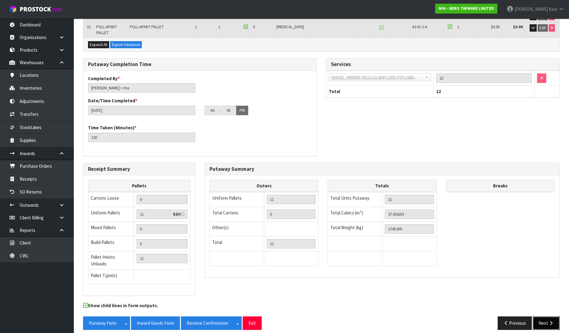
click at [548, 321] on icon "button" at bounding box center [551, 323] width 6 height 5
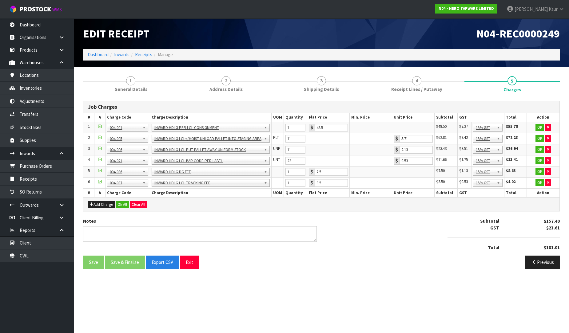
scroll to position [0, 0]
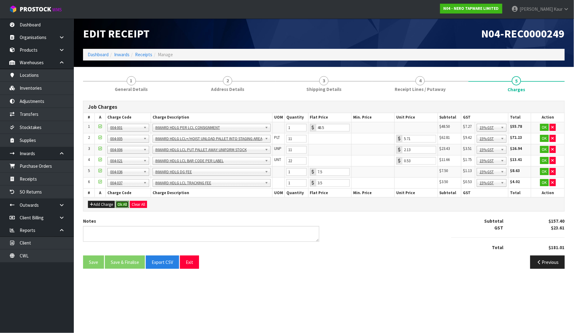
click at [118, 203] on button "Ok All" at bounding box center [122, 204] width 13 height 7
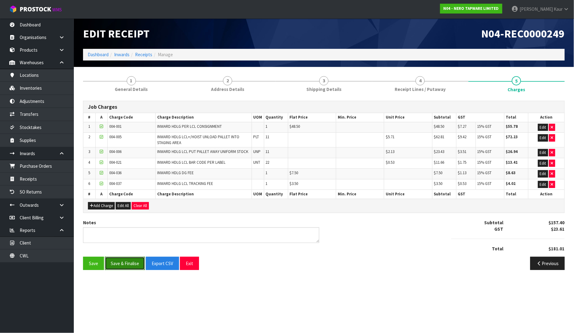
click at [125, 262] on button "Save & Finalise" at bounding box center [125, 263] width 40 height 13
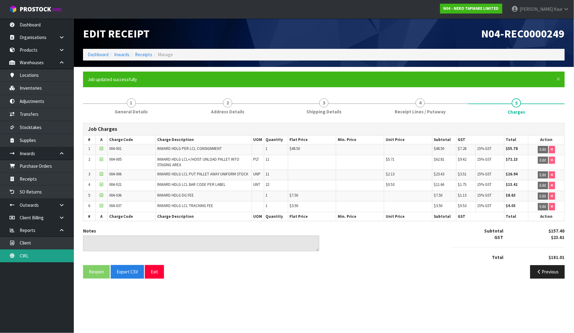
click at [44, 258] on link "CWL" at bounding box center [37, 256] width 74 height 13
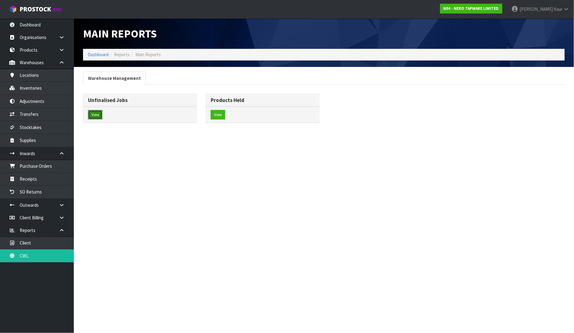
click at [101, 113] on button "View" at bounding box center [95, 115] width 14 height 10
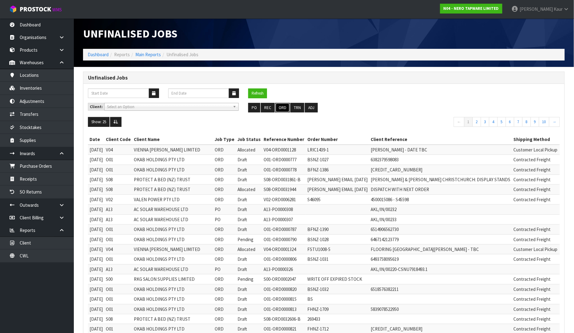
click at [277, 108] on button "ORD" at bounding box center [282, 108] width 14 height 10
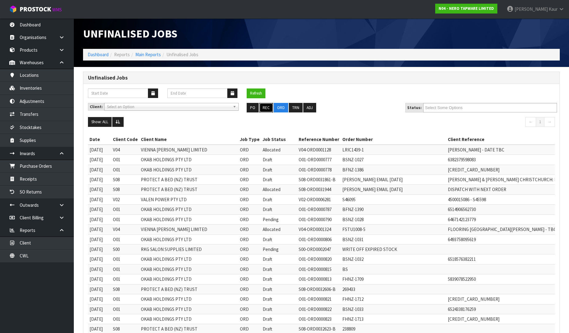
click at [268, 108] on button "REC" at bounding box center [266, 108] width 14 height 10
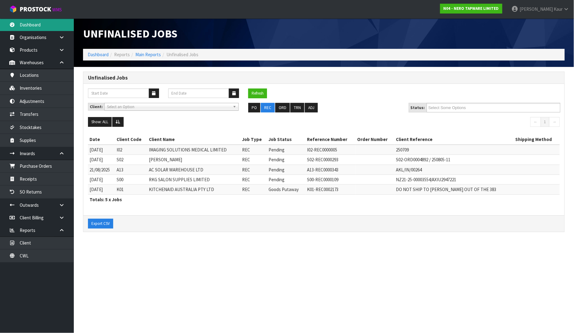
click at [23, 29] on link "Dashboard" at bounding box center [37, 24] width 74 height 13
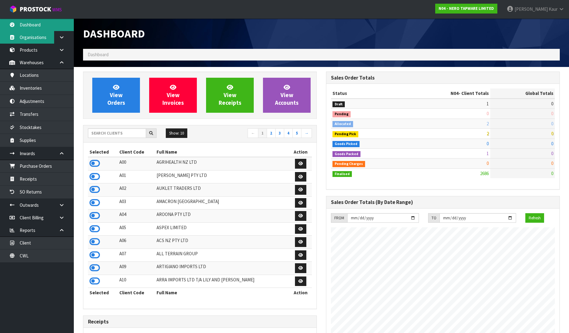
scroll to position [486, 243]
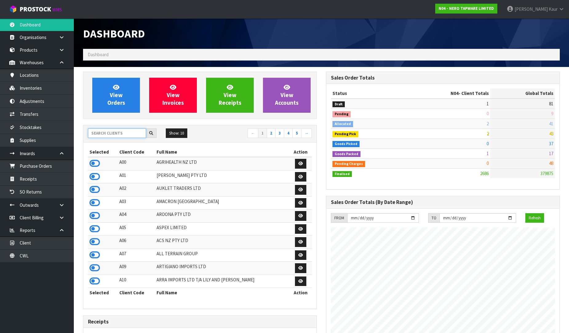
click at [109, 133] on input "text" at bounding box center [117, 134] width 58 height 10
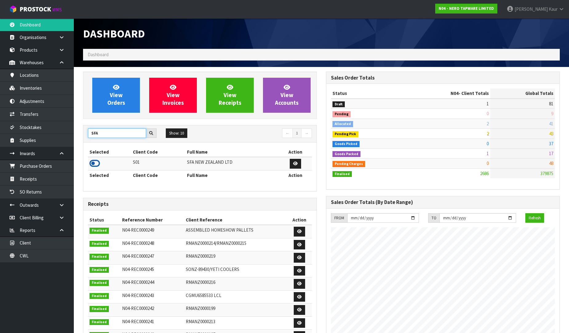
type input "SFA"
click at [93, 164] on icon at bounding box center [94, 163] width 10 height 9
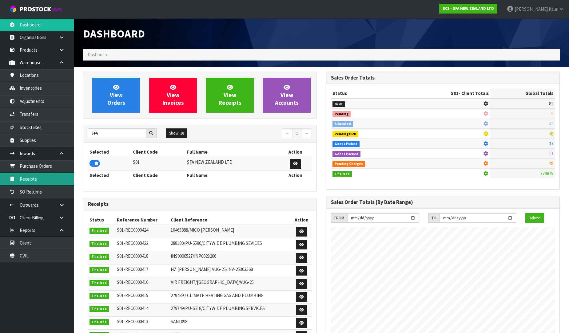
scroll to position [466, 243]
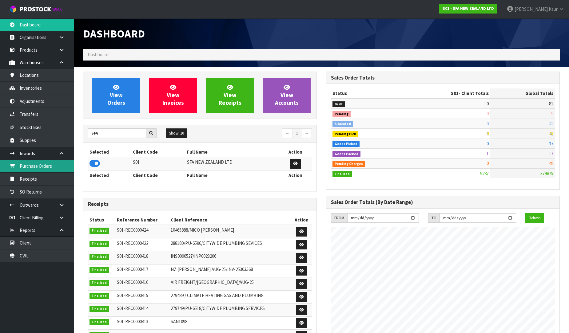
click at [54, 168] on link "Purchase Orders" at bounding box center [37, 166] width 74 height 13
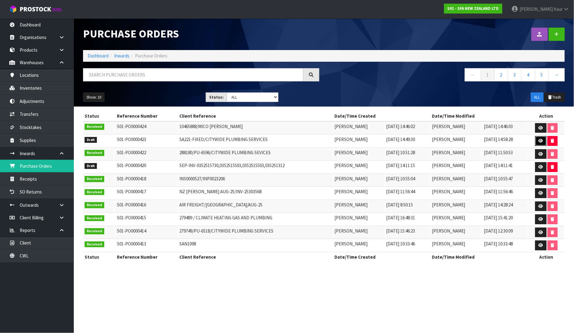
click at [541, 141] on icon at bounding box center [540, 141] width 5 height 4
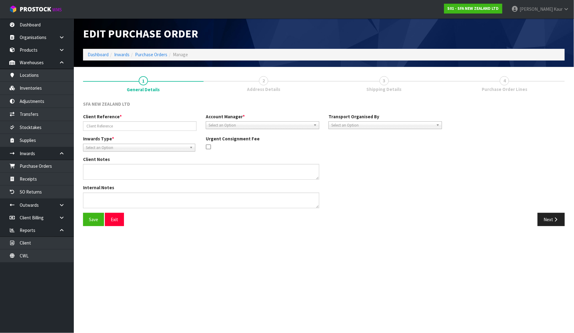
type input "SA221-FIXED/CITYWIDE PLUMBING SERVICES"
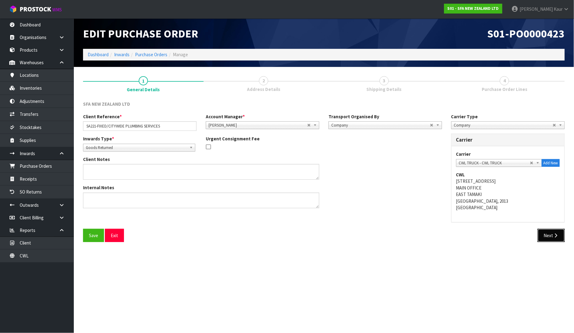
click at [547, 232] on button "Next" at bounding box center [550, 235] width 27 height 13
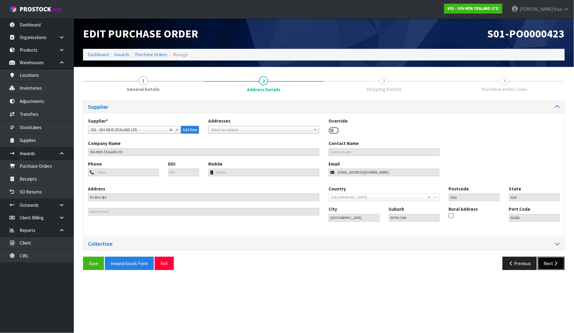
click at [543, 266] on button "Next" at bounding box center [550, 263] width 27 height 13
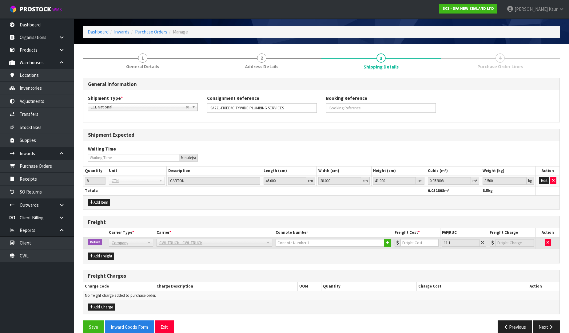
scroll to position [33, 0]
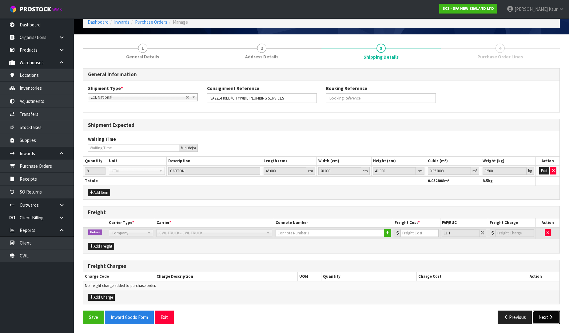
click at [544, 316] on button "Next" at bounding box center [546, 317] width 27 height 13
click at [33, 28] on link "Dashboard" at bounding box center [37, 24] width 74 height 13
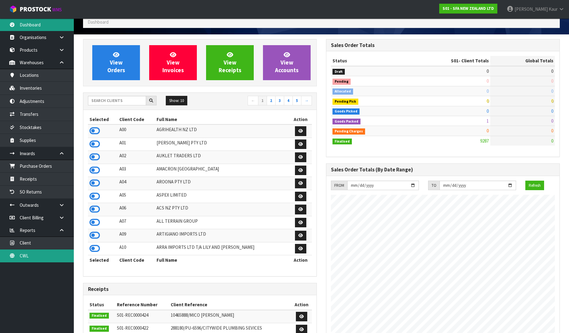
scroll to position [466, 243]
click at [26, 255] on link "CWL" at bounding box center [37, 256] width 74 height 13
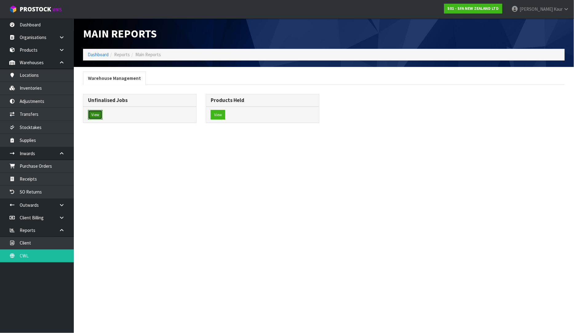
click at [99, 117] on button "View" at bounding box center [95, 115] width 14 height 10
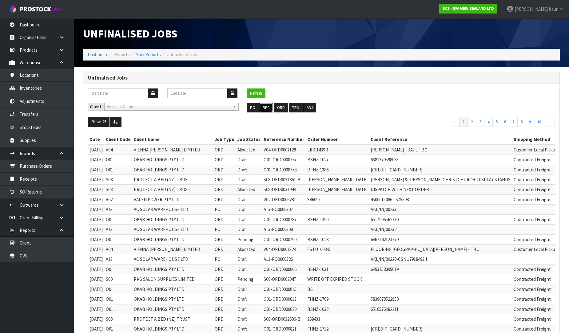
click at [263, 111] on button "REC" at bounding box center [266, 108] width 14 height 10
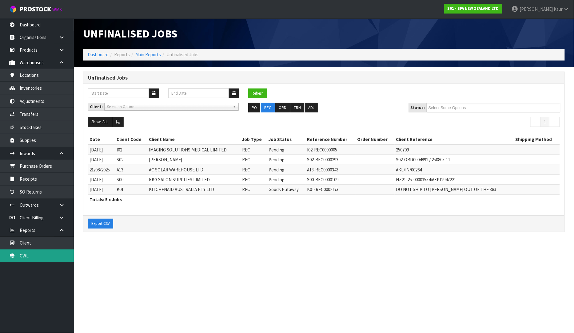
click at [21, 257] on link "CWL" at bounding box center [37, 256] width 74 height 13
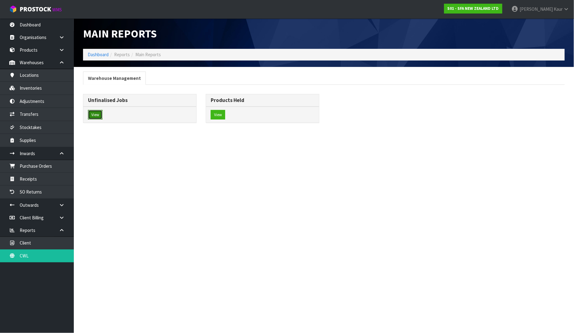
click at [101, 117] on button "View" at bounding box center [95, 115] width 14 height 10
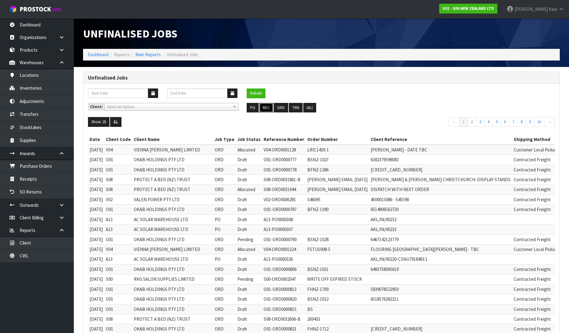
click at [263, 108] on button "REC" at bounding box center [266, 108] width 14 height 10
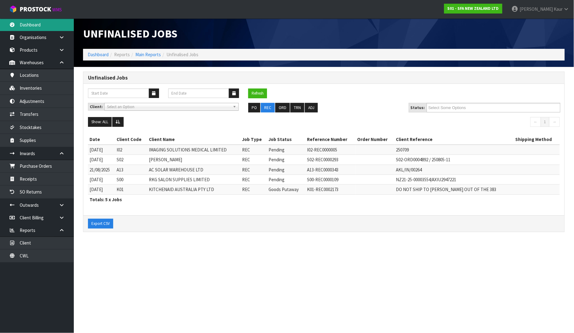
click at [42, 23] on link "Dashboard" at bounding box center [37, 24] width 74 height 13
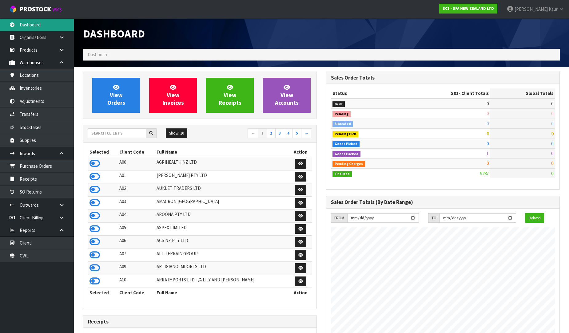
scroll to position [466, 243]
click at [125, 134] on input "text" at bounding box center [117, 134] width 58 height 10
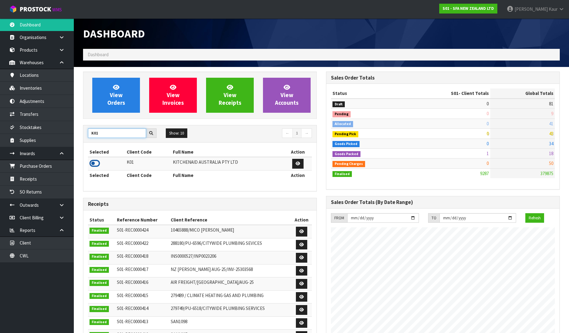
type input "K01"
click at [96, 163] on icon at bounding box center [94, 163] width 10 height 9
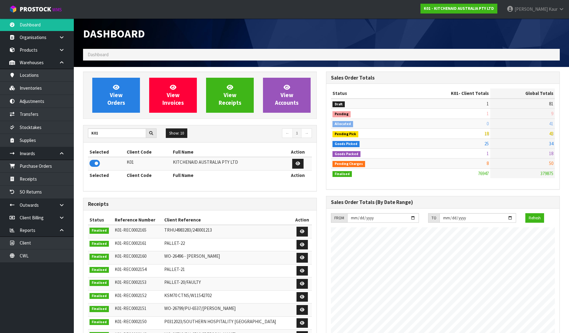
drag, startPoint x: 117, startPoint y: 140, endPoint x: 103, endPoint y: 142, distance: 14.3
click at [103, 142] on div "K01 Show: 10 5 10 25 50 ← 1 →" at bounding box center [199, 133] width 233 height 17
drag, startPoint x: 102, startPoint y: 137, endPoint x: 71, endPoint y: 129, distance: 32.3
click at [71, 129] on body "Toggle navigation ProStock WMS K01 - KITCHENAID AUSTRALIA PTY LTD [PERSON_NAME]…" at bounding box center [284, 166] width 569 height 333
type input "GPS"
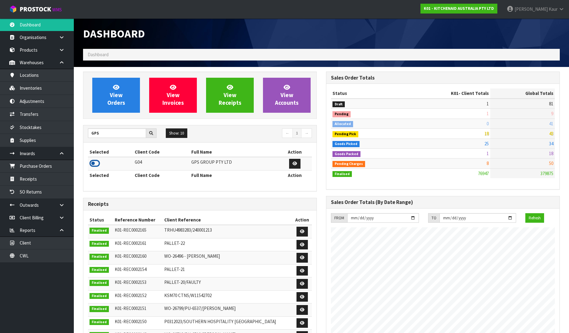
click at [93, 163] on icon at bounding box center [94, 163] width 10 height 9
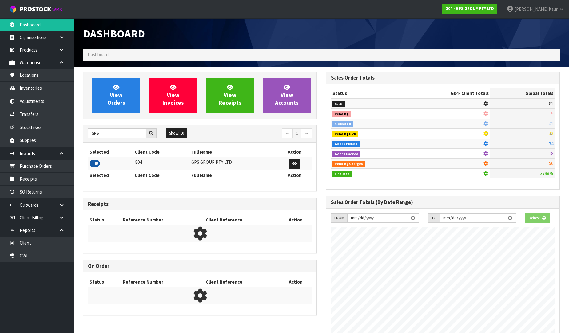
scroll to position [386, 243]
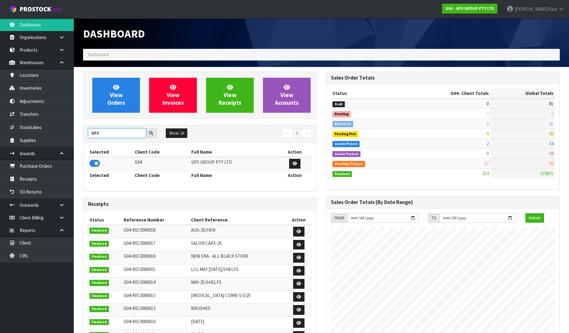
drag, startPoint x: 116, startPoint y: 134, endPoint x: 75, endPoint y: 131, distance: 41.0
click at [75, 131] on section "View Orders View Invoices View Receipts View Accounts GPS Show: 10 5 10 25 50 ←…" at bounding box center [321, 265] width 495 height 396
type input "C11"
click at [93, 167] on icon at bounding box center [94, 163] width 10 height 9
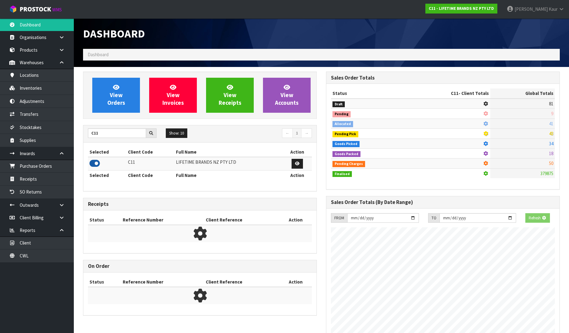
scroll to position [466, 243]
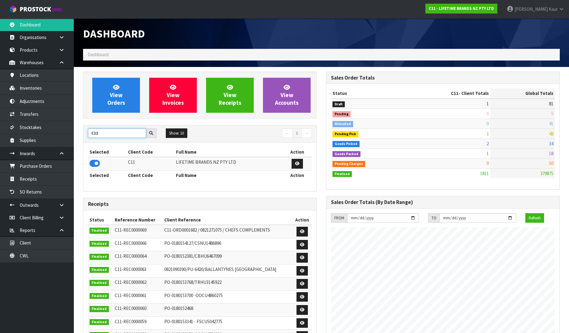
drag, startPoint x: 110, startPoint y: 133, endPoint x: 85, endPoint y: 133, distance: 25.5
click at [85, 133] on div "C11" at bounding box center [122, 134] width 78 height 10
type input "SFA"
click at [97, 162] on icon at bounding box center [94, 163] width 10 height 9
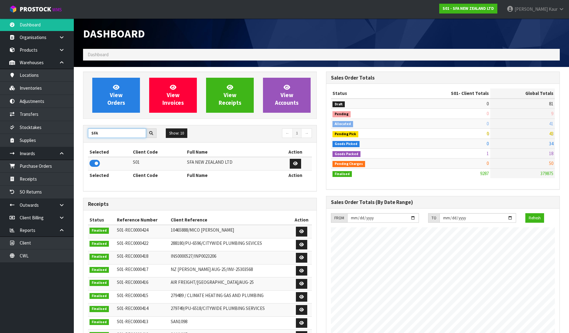
drag, startPoint x: 109, startPoint y: 131, endPoint x: 79, endPoint y: 133, distance: 29.3
click at [79, 133] on div "View Orders View Invoices View Receipts View Accounts SFA Show: 10 5 10 25 50 ←…" at bounding box center [199, 250] width 243 height 357
type input "VET"
click at [97, 167] on icon at bounding box center [94, 163] width 10 height 9
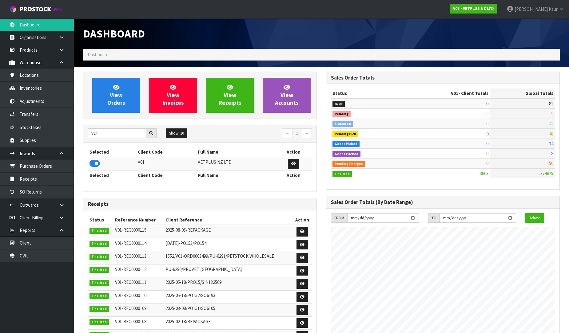
drag, startPoint x: 105, startPoint y: 138, endPoint x: 86, endPoint y: 134, distance: 19.5
click at [86, 134] on div "VET Show: 10 5 10 25 50 ← 1 →" at bounding box center [199, 134] width 233 height 11
drag, startPoint x: 114, startPoint y: 131, endPoint x: 69, endPoint y: 131, distance: 44.3
click at [69, 131] on body "Toggle navigation ProStock WMS V01 - VETPLUS NZ LTD [PERSON_NAME] Logout Dashbo…" at bounding box center [284, 166] width 569 height 333
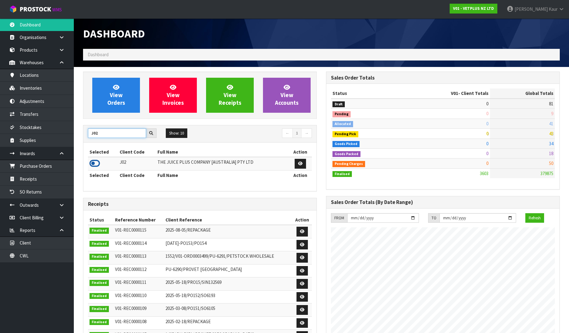
type input "J02"
click at [98, 164] on icon at bounding box center [94, 163] width 10 height 9
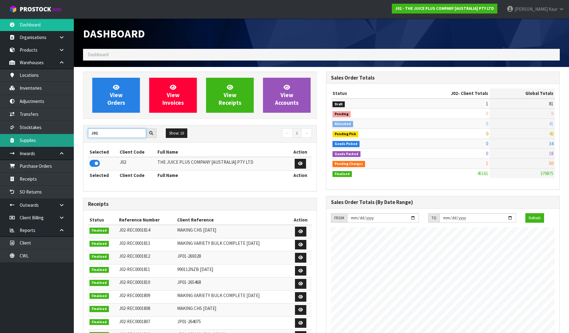
click at [45, 134] on body "Toggle navigation ProStock WMS J02 - THE JUICE PLUS COMPANY [AUSTRALIA] PTY LTD…" at bounding box center [284, 166] width 569 height 333
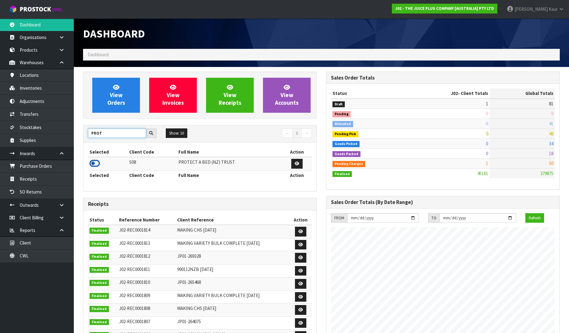
type input "PROT"
click at [95, 163] on icon at bounding box center [94, 163] width 10 height 9
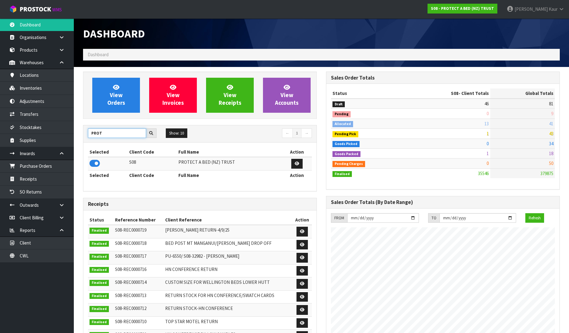
drag, startPoint x: 114, startPoint y: 136, endPoint x: 80, endPoint y: 135, distance: 34.4
click at [80, 135] on div "View Orders View Invoices View Receipts View Accounts PROT Show: 10 5 10 25 50 ←" at bounding box center [199, 250] width 243 height 357
type input "DATS"
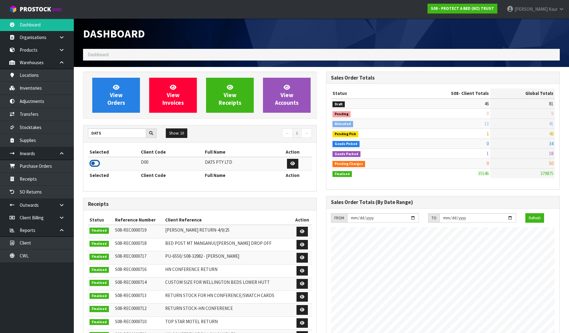
click at [94, 164] on icon at bounding box center [94, 163] width 10 height 9
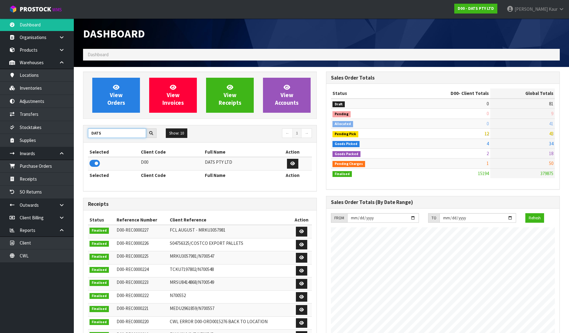
drag, startPoint x: 106, startPoint y: 135, endPoint x: 80, endPoint y: 137, distance: 25.9
click at [80, 137] on div "View Orders View Invoices View Receipts View Accounts DATS Show: 10 5 10 25 50 ←" at bounding box center [199, 250] width 243 height 357
type input "BABW"
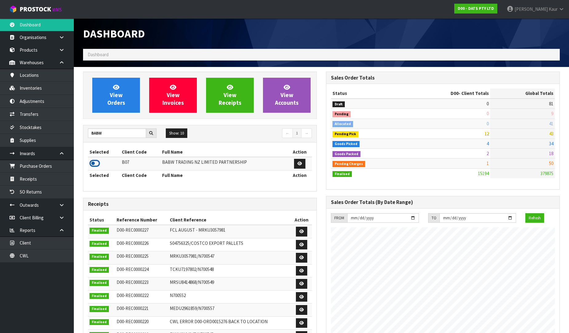
click at [94, 166] on icon at bounding box center [94, 163] width 10 height 9
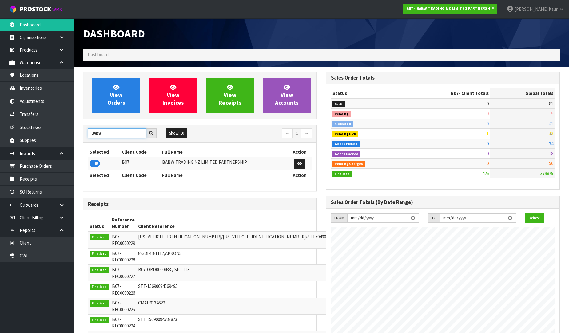
drag, startPoint x: 105, startPoint y: 132, endPoint x: 85, endPoint y: 129, distance: 20.5
click at [85, 129] on div "BABW" at bounding box center [122, 134] width 78 height 10
type input "NEOGEN"
click at [94, 162] on icon at bounding box center [94, 163] width 10 height 9
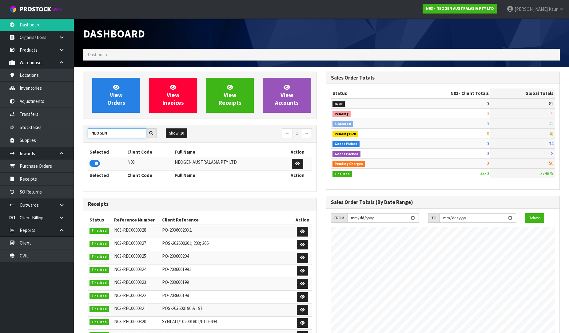
drag, startPoint x: 112, startPoint y: 134, endPoint x: 79, endPoint y: 129, distance: 33.4
click at [79, 129] on div "View Orders View Invoices View Receipts View Accounts NEOGEN Show: 10 5 10 25 5…" at bounding box center [199, 250] width 243 height 357
type input "FLYING"
click at [97, 163] on icon at bounding box center [94, 163] width 10 height 9
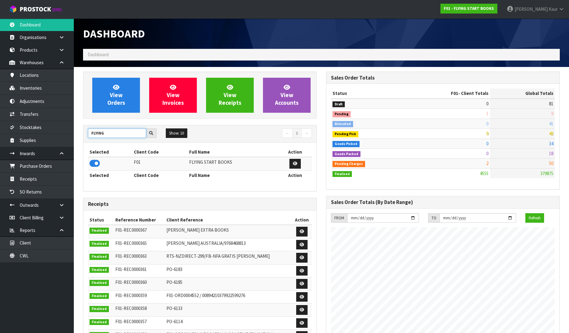
drag, startPoint x: 109, startPoint y: 137, endPoint x: 81, endPoint y: 134, distance: 27.3
click at [81, 134] on div "View Orders View Invoices View Receipts View Accounts FLYING Show: 10 5 10 25 5…" at bounding box center [199, 250] width 243 height 357
type input "VAL"
click at [99, 166] on icon at bounding box center [94, 163] width 10 height 9
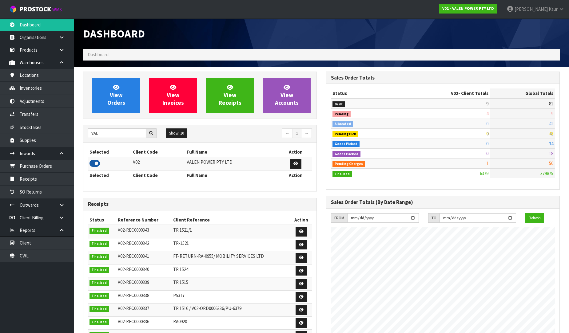
scroll to position [479, 243]
drag, startPoint x: 103, startPoint y: 136, endPoint x: 78, endPoint y: 134, distance: 25.3
click at [78, 134] on div "View Orders View Invoices View Receipts View Accounts VAL Show: 10 5 10 25 50 ←…" at bounding box center [199, 250] width 243 height 357
type input "TUFF"
click at [93, 162] on icon at bounding box center [94, 163] width 10 height 9
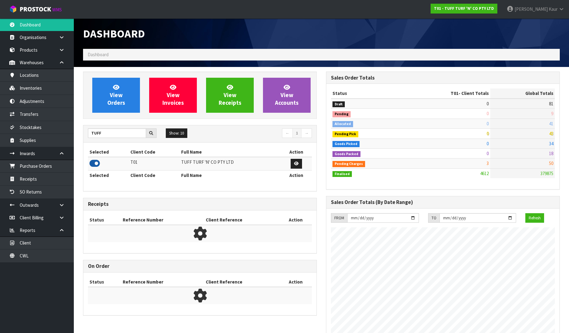
scroll to position [466, 243]
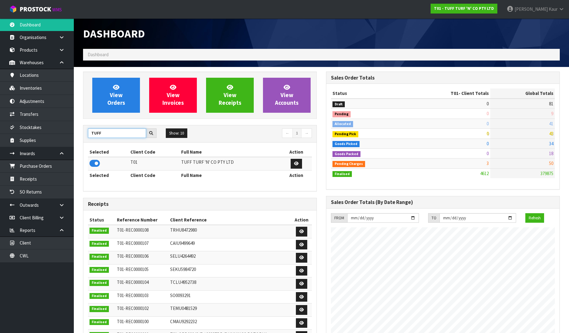
drag, startPoint x: 112, startPoint y: 134, endPoint x: 76, endPoint y: 134, distance: 36.0
click at [76, 134] on section "View Orders View Invoices View Receipts View Accounts TUFF Show: 10 5 10 25 50 ←" at bounding box center [321, 304] width 495 height 475
type input "SUPER"
click at [91, 160] on icon at bounding box center [94, 163] width 10 height 9
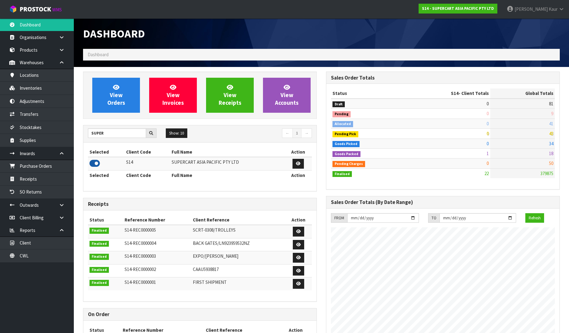
scroll to position [307088, 307221]
drag, startPoint x: 111, startPoint y: 137, endPoint x: 84, endPoint y: 134, distance: 27.2
click at [84, 134] on div "SUPER" at bounding box center [122, 134] width 78 height 10
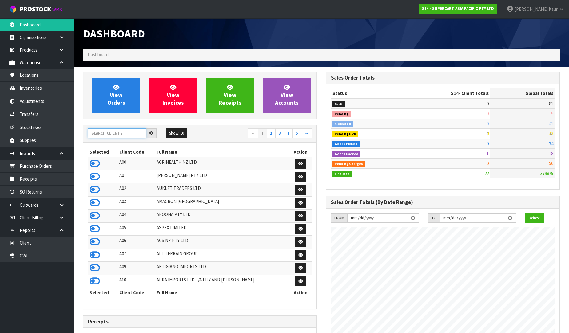
click at [106, 133] on input "text" at bounding box center [117, 134] width 58 height 10
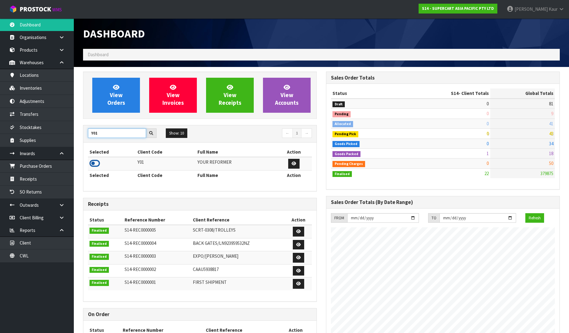
type input "Y01"
click at [90, 165] on icon at bounding box center [94, 163] width 10 height 9
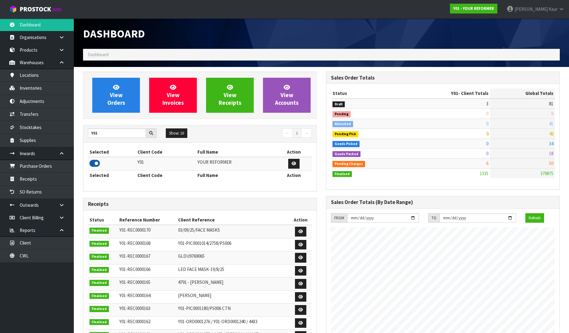
scroll to position [466, 243]
drag, startPoint x: 102, startPoint y: 133, endPoint x: 70, endPoint y: 129, distance: 32.0
click at [70, 129] on body "Toggle navigation ProStock WMS Y01 - YOUR REFORMER [PERSON_NAME] Logout Dashboa…" at bounding box center [284, 166] width 569 height 333
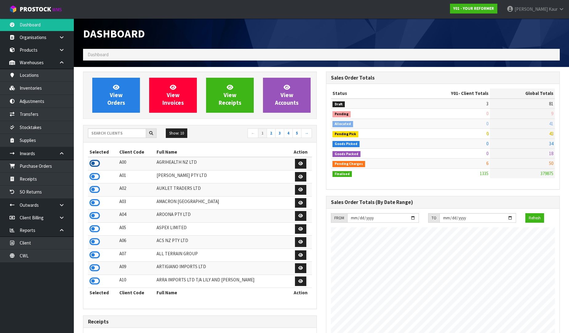
click at [92, 165] on icon at bounding box center [94, 163] width 10 height 9
click at [98, 177] on icon at bounding box center [94, 176] width 10 height 9
click at [93, 206] on icon at bounding box center [94, 202] width 10 height 9
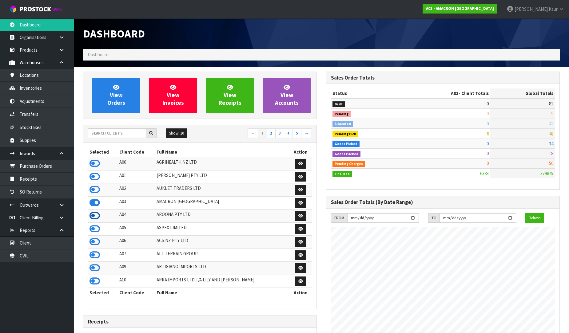
click at [96, 217] on icon at bounding box center [94, 215] width 10 height 9
click at [95, 234] on icon at bounding box center [94, 228] width 10 height 9
click at [92, 246] on icon at bounding box center [94, 241] width 10 height 9
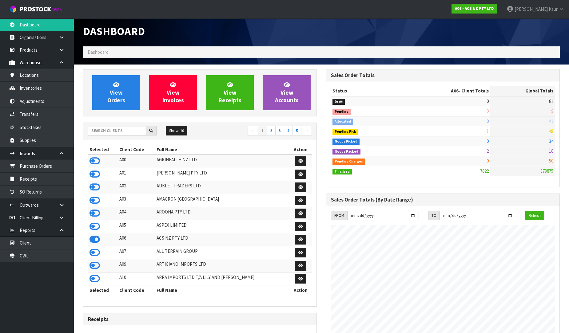
scroll to position [0, 0]
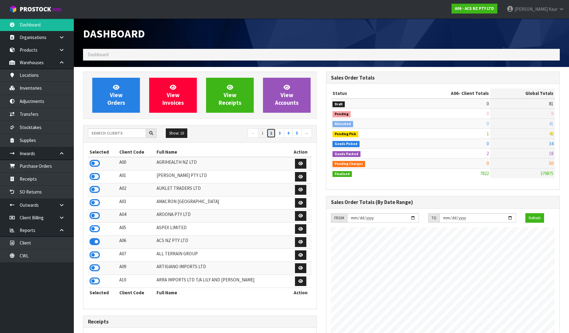
click at [270, 135] on link "2" at bounding box center [271, 134] width 9 height 10
click at [95, 189] on icon at bounding box center [94, 189] width 10 height 9
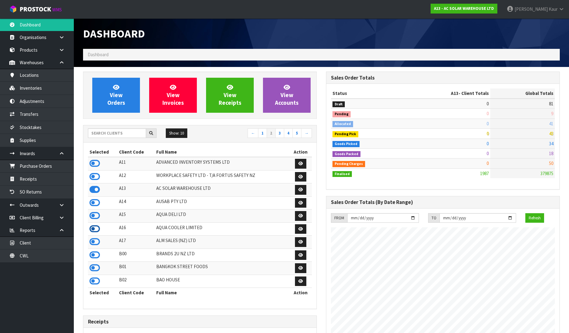
click at [96, 231] on icon at bounding box center [94, 228] width 10 height 9
click at [279, 134] on link "3" at bounding box center [279, 134] width 9 height 10
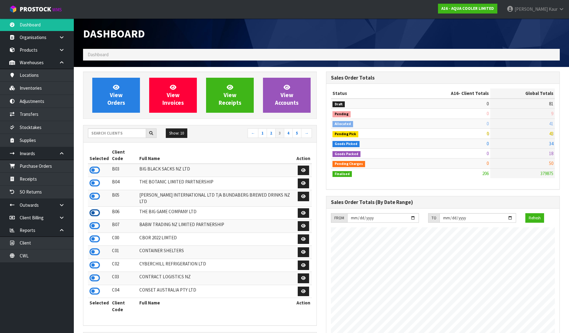
click at [94, 208] on icon at bounding box center [94, 212] width 10 height 9
click at [291, 133] on link "4" at bounding box center [288, 134] width 9 height 10
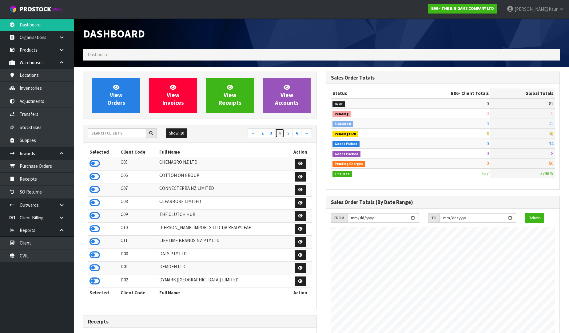
click at [279, 135] on link "4" at bounding box center [279, 134] width 9 height 10
click at [99, 177] on icon at bounding box center [94, 176] width 10 height 9
click at [543, 13] on link "[PERSON_NAME]" at bounding box center [535, 9] width 67 height 18
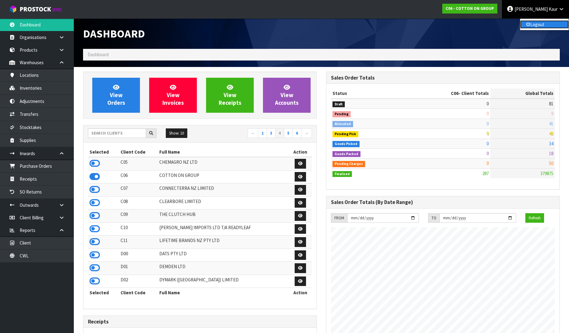
click at [542, 21] on link "Logout" at bounding box center [544, 24] width 49 height 8
